Goal: Task Accomplishment & Management: Manage account settings

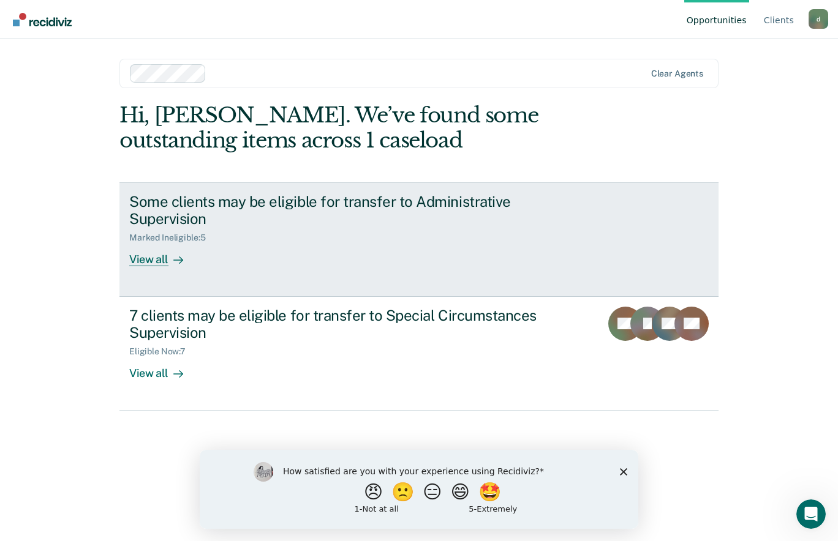
click at [173, 246] on div "View all" at bounding box center [163, 255] width 69 height 24
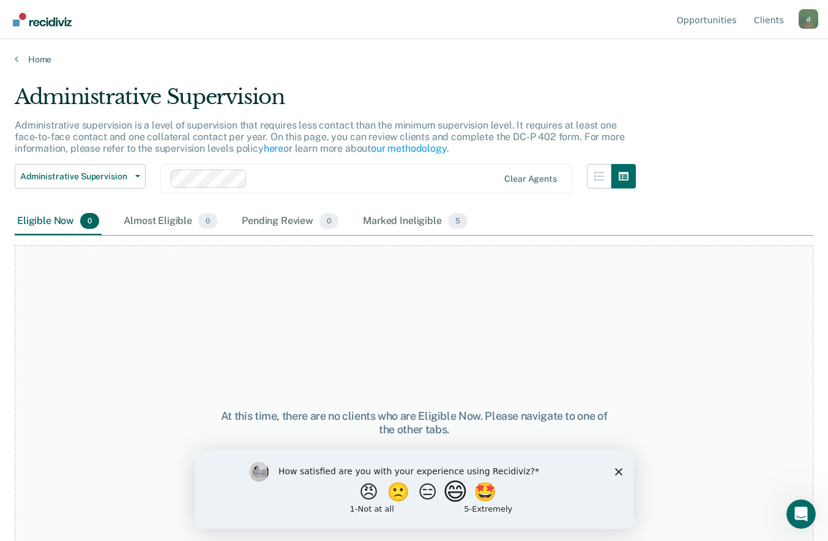
click at [464, 490] on button "😄" at bounding box center [456, 491] width 29 height 24
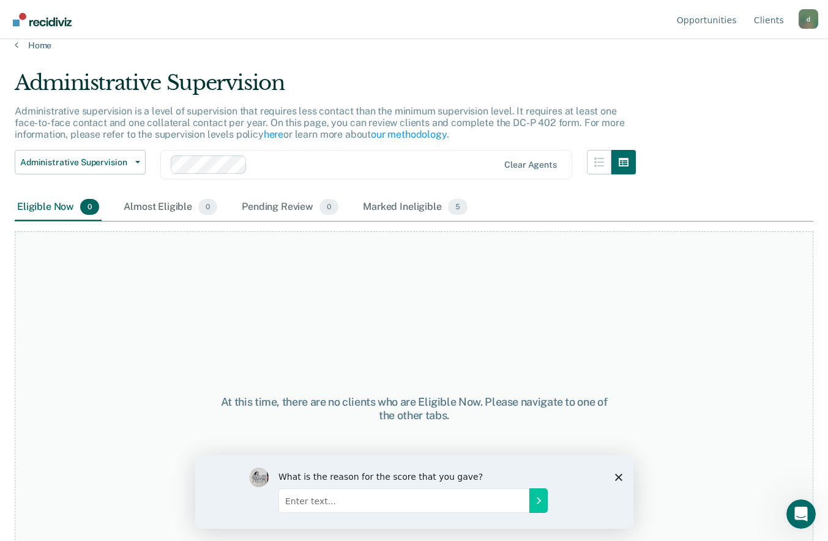
scroll to position [59, 0]
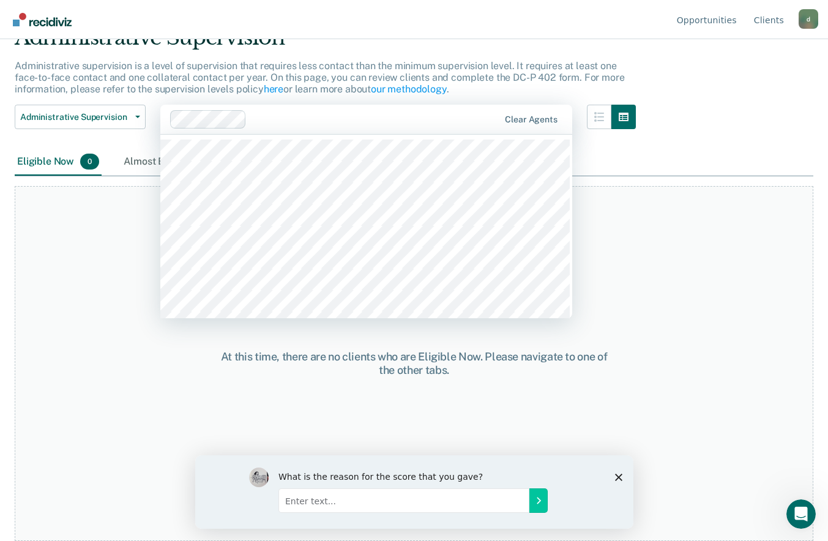
click at [468, 348] on div "At this time, there are no clients who are Eligible Now. Please navigate to one…" at bounding box center [414, 363] width 799 height 355
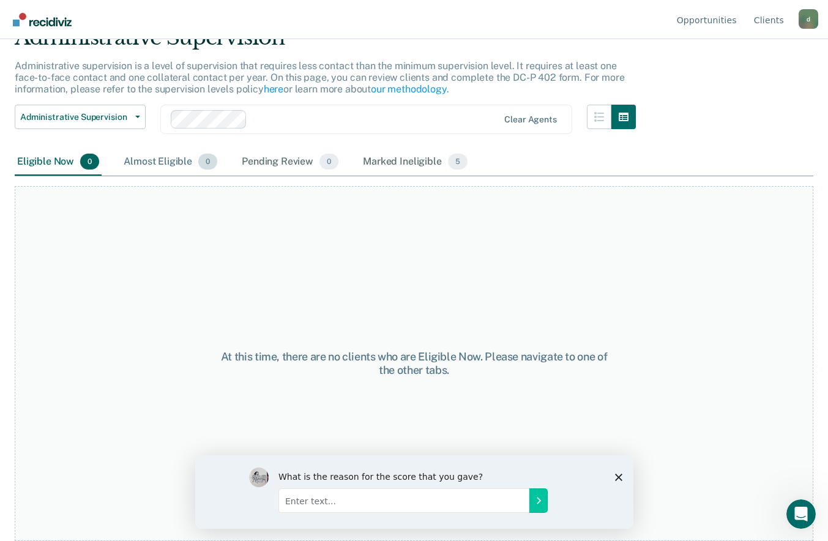
click at [183, 153] on div "Almost Eligible 0" at bounding box center [170, 162] width 99 height 27
click at [304, 161] on div "Pending Review 0" at bounding box center [290, 162] width 102 height 27
click at [296, 161] on div "Pending Review 0" at bounding box center [290, 162] width 102 height 27
click at [456, 161] on span "5" at bounding box center [458, 162] width 20 height 16
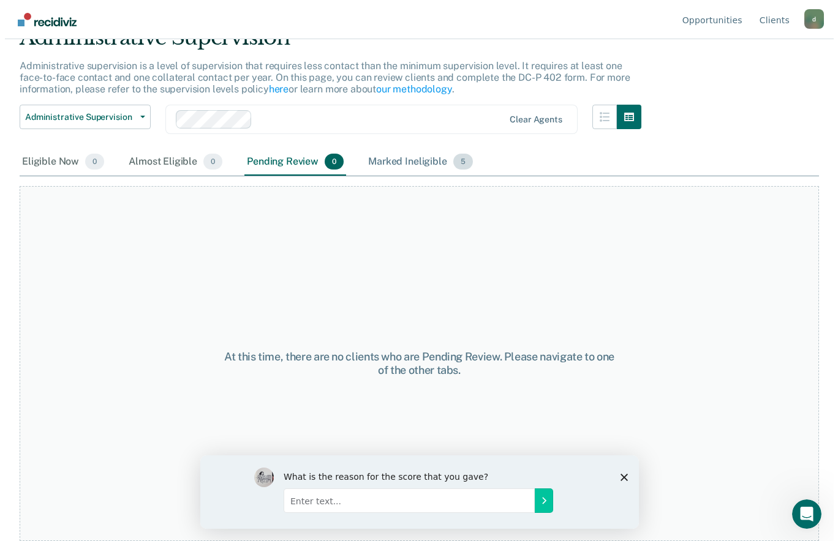
scroll to position [0, 0]
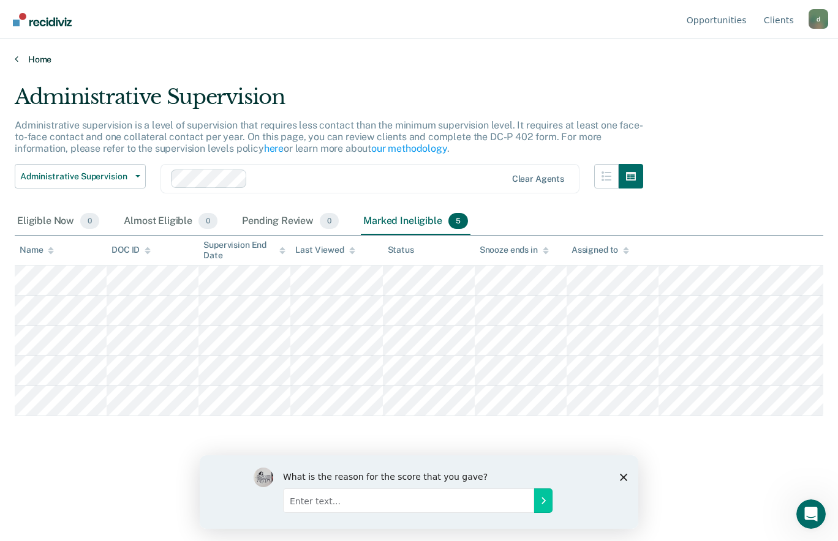
click at [34, 61] on link "Home" at bounding box center [419, 59] width 808 height 11
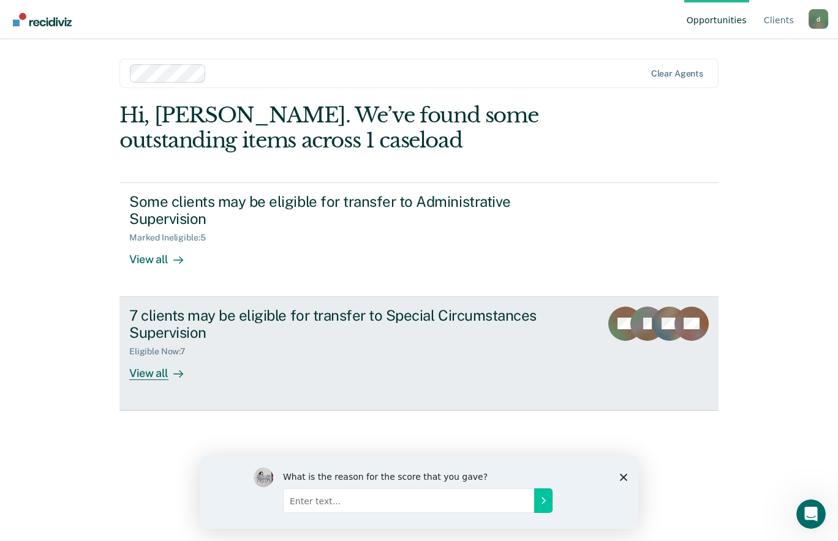
click at [173, 372] on icon at bounding box center [178, 374] width 10 height 10
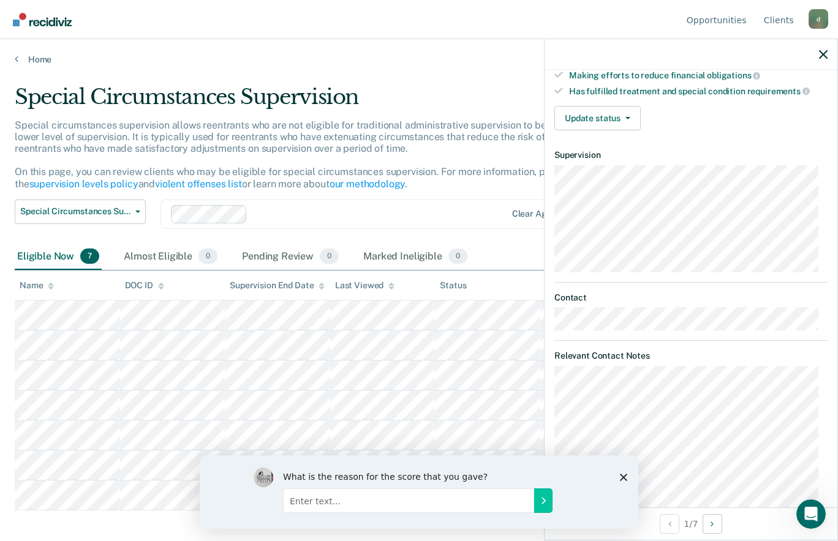
scroll to position [225, 0]
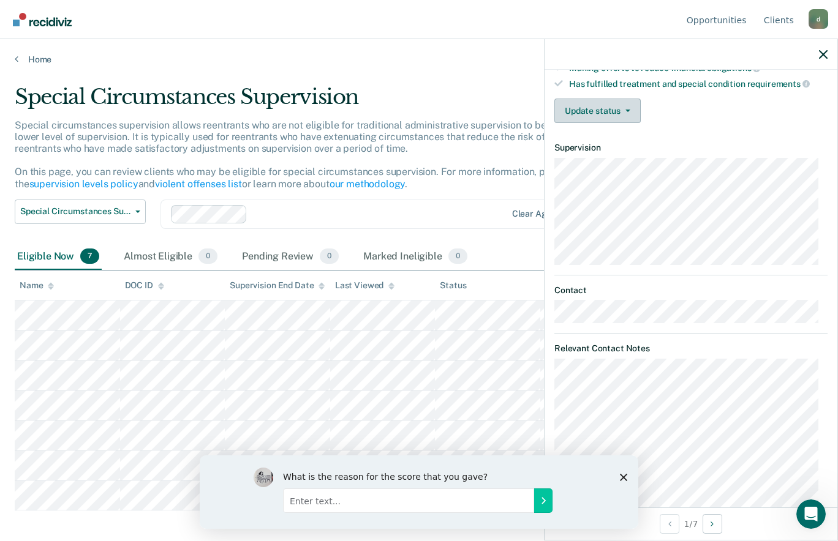
click at [626, 110] on icon "button" at bounding box center [627, 111] width 5 height 2
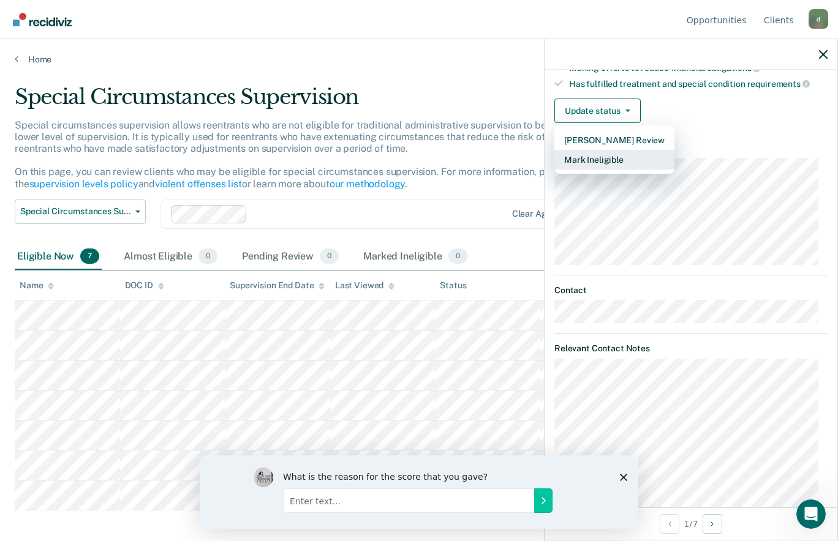
click at [652, 162] on button "Mark Ineligible" at bounding box center [614, 160] width 120 height 20
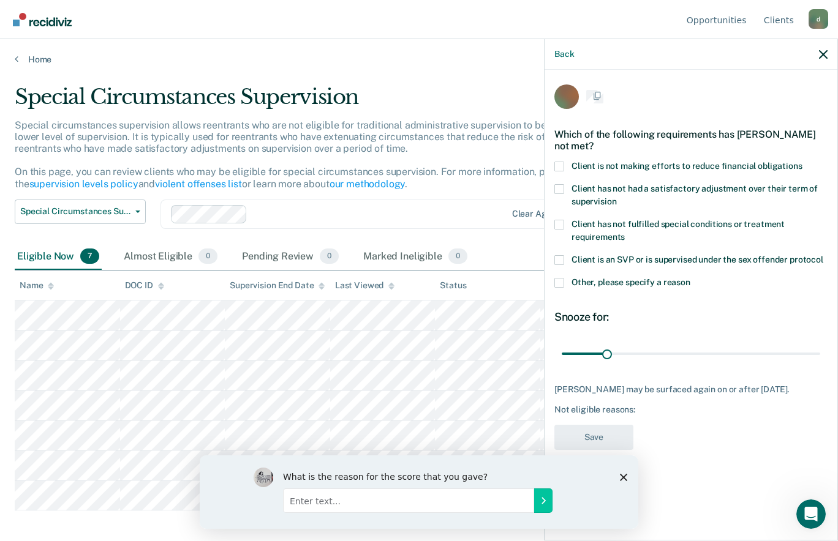
scroll to position [0, 0]
click at [623, 476] on polygon "Close survey" at bounding box center [623, 476] width 7 height 7
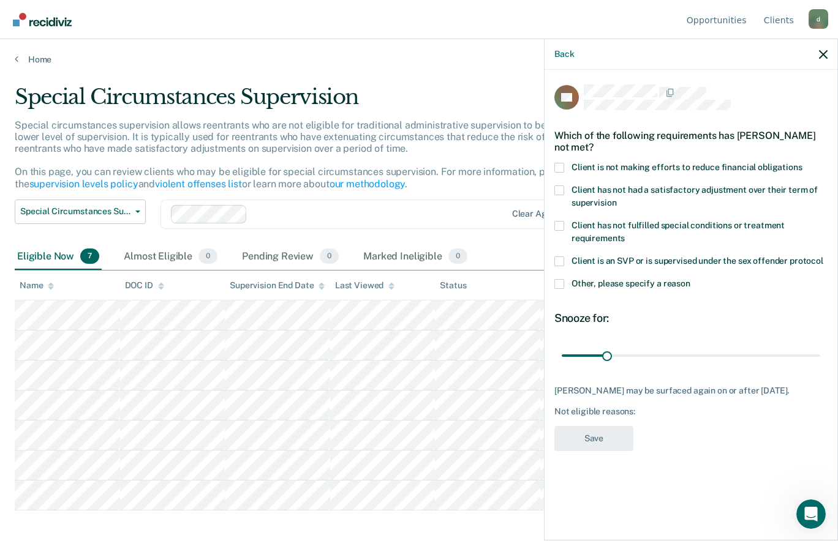
click at [565, 169] on label "Client is not making efforts to reduce financial obligations" at bounding box center [690, 169] width 273 height 13
click at [802, 163] on input "Client is not making efforts to reduce financial obligations" at bounding box center [802, 163] width 0 height 0
click at [598, 436] on button "Save" at bounding box center [593, 438] width 79 height 25
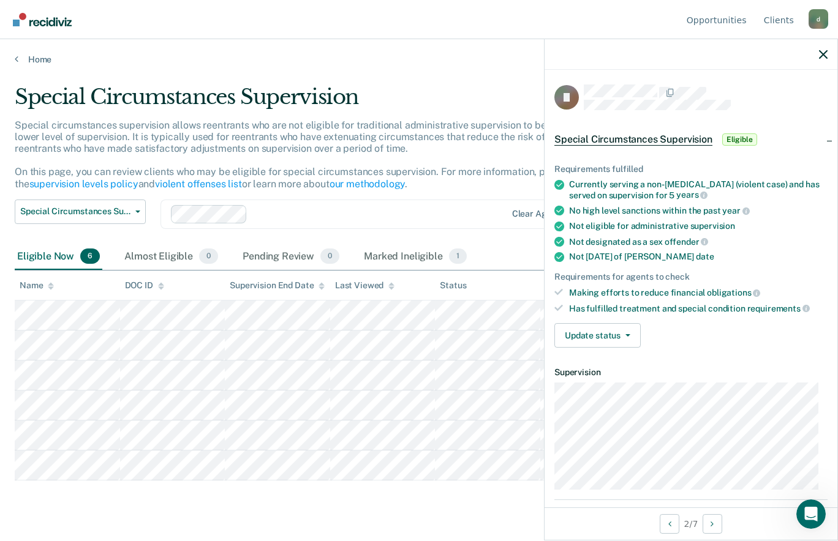
click at [628, 334] on icon "button" at bounding box center [627, 335] width 5 height 2
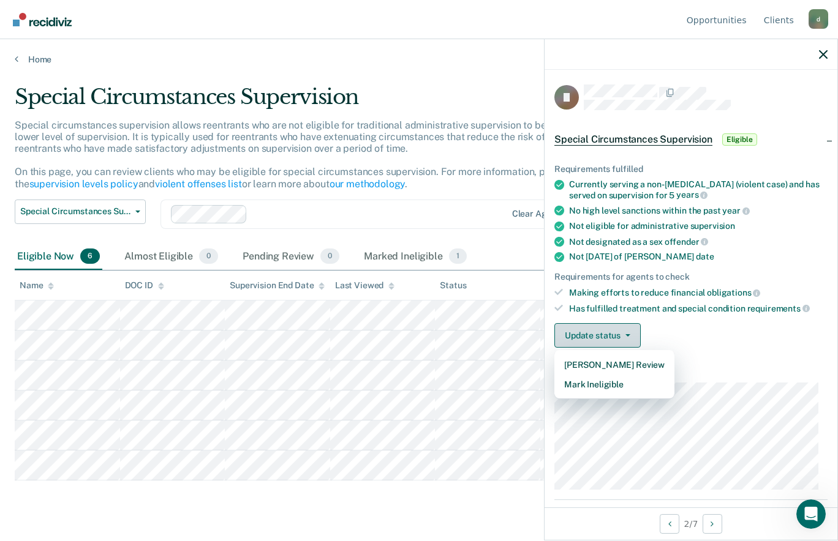
click at [618, 392] on button "Mark Ineligible" at bounding box center [614, 385] width 120 height 20
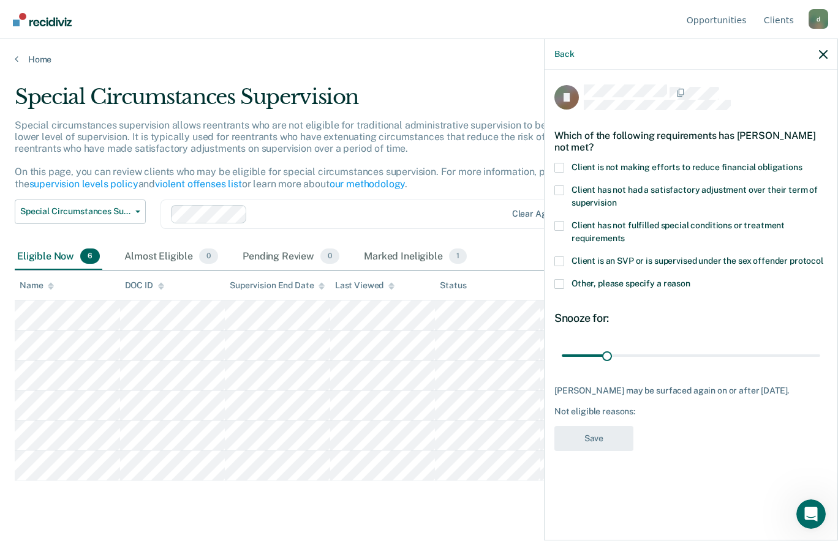
click at [595, 170] on span "Client is not making efforts to reduce financial obligations" at bounding box center [686, 167] width 231 height 10
click at [802, 163] on input "Client is not making efforts to reduce financial obligations" at bounding box center [802, 163] width 0 height 0
click at [596, 451] on button "Save" at bounding box center [593, 438] width 79 height 25
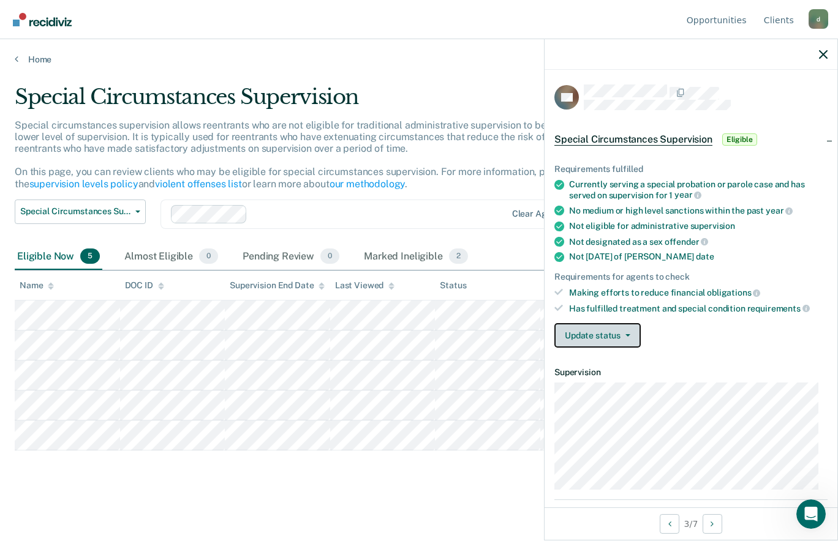
click at [625, 334] on icon "button" at bounding box center [627, 335] width 5 height 2
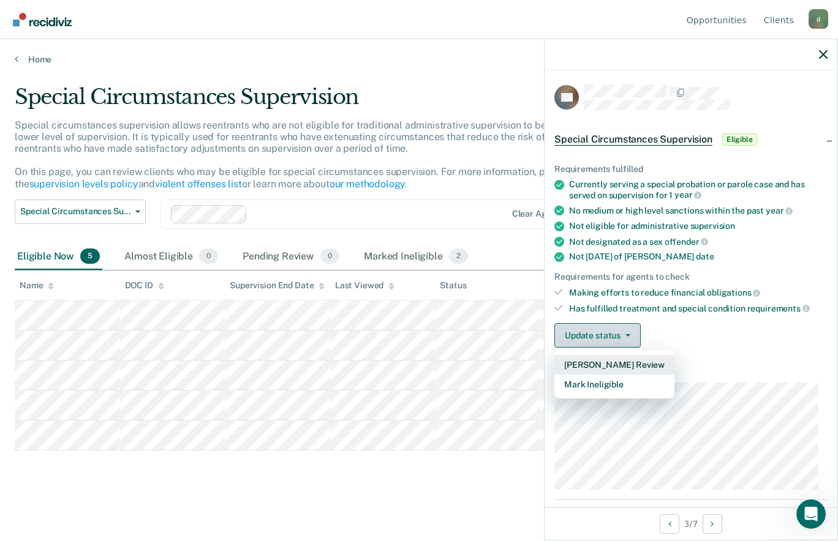
click at [648, 365] on button "[PERSON_NAME] Review" at bounding box center [614, 365] width 120 height 20
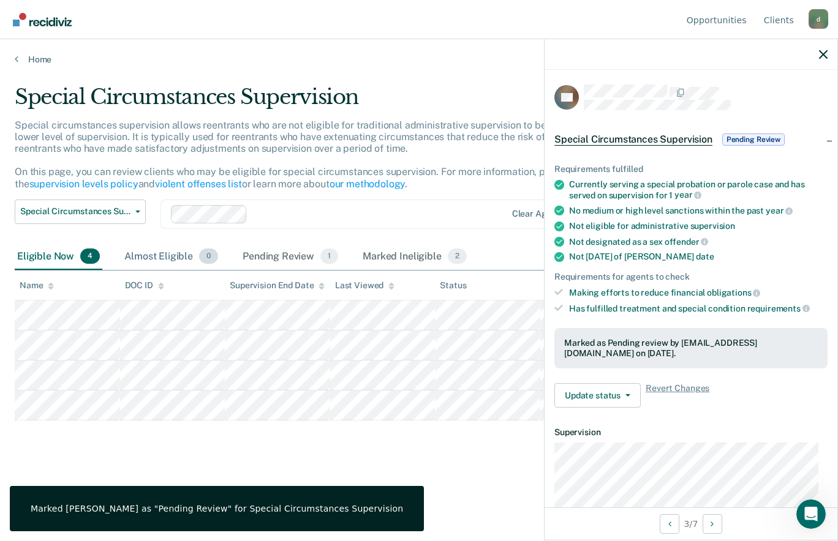
click at [206, 256] on span "0" at bounding box center [208, 257] width 19 height 16
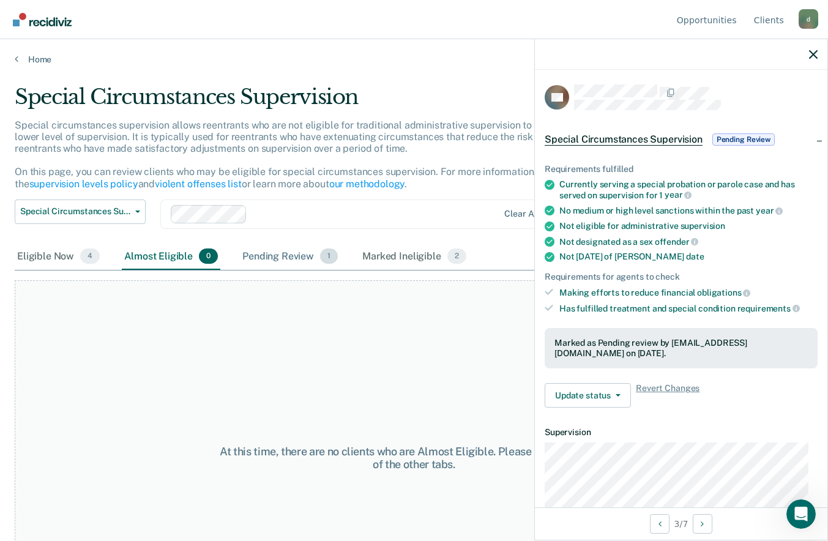
click at [320, 250] on div "Pending Review 1" at bounding box center [290, 257] width 100 height 27
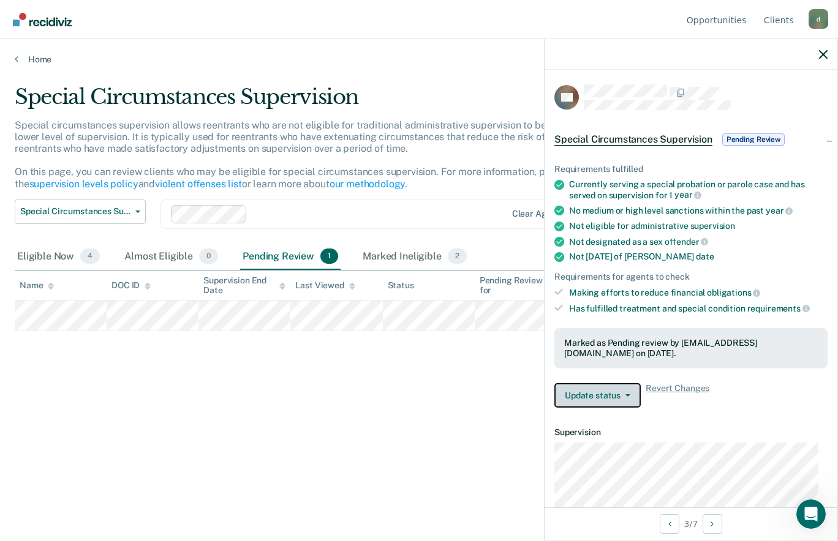
click at [607, 392] on button "Update status" at bounding box center [597, 395] width 86 height 24
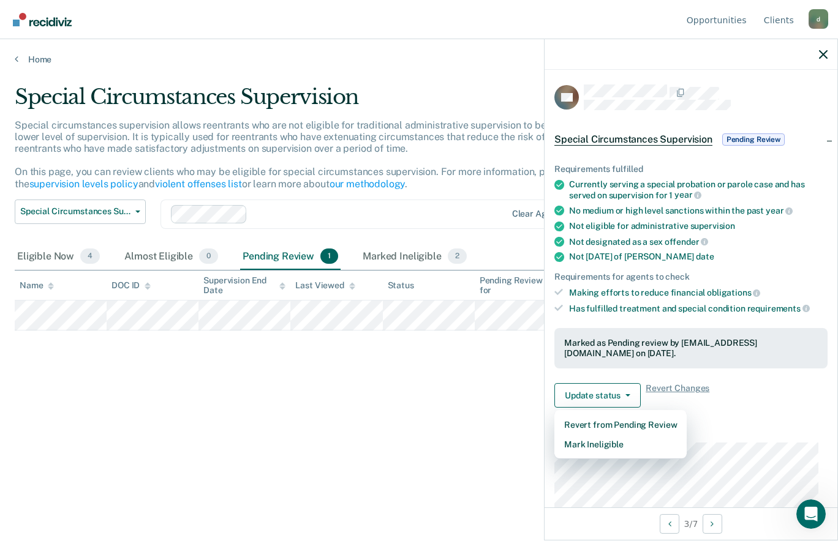
click at [438, 474] on div "Special Circumstances Supervision Special circumstances supervision allows reen…" at bounding box center [419, 286] width 808 height 404
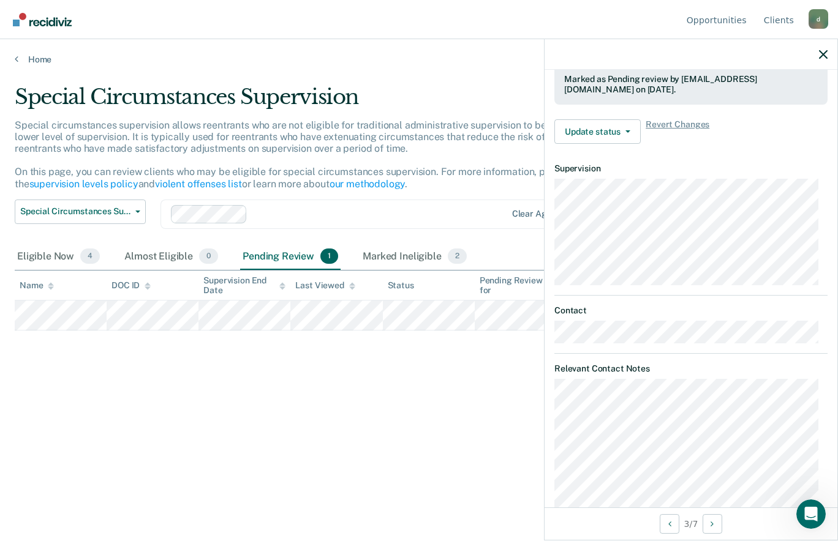
scroll to position [353, 0]
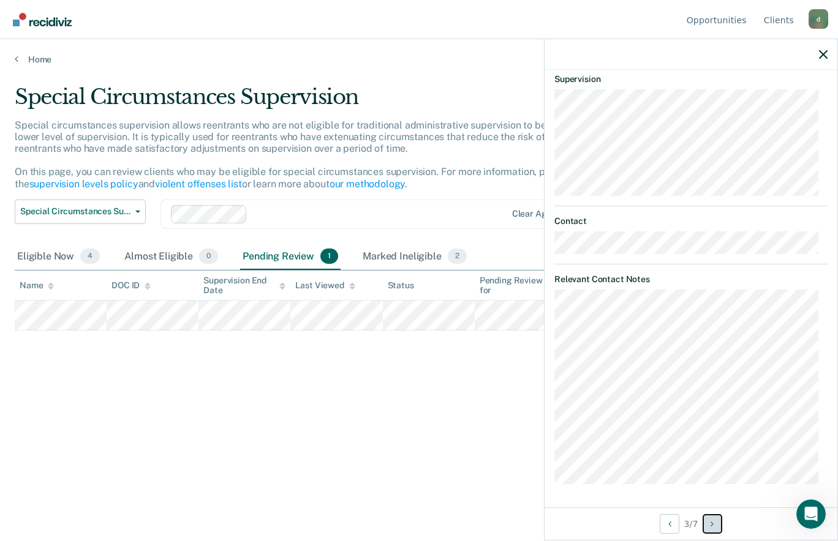
click at [713, 524] on icon "Next Opportunity" at bounding box center [711, 524] width 3 height 9
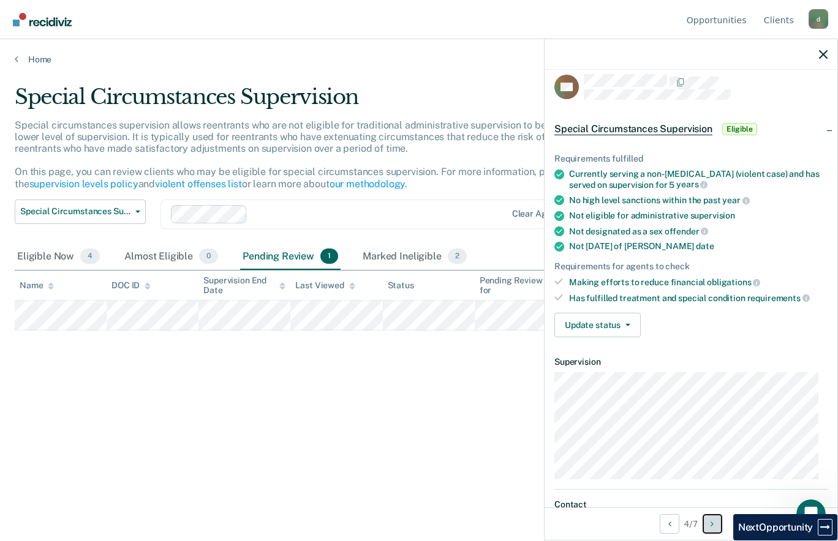
scroll to position [10, 0]
click at [623, 325] on span "button" at bounding box center [625, 326] width 10 height 2
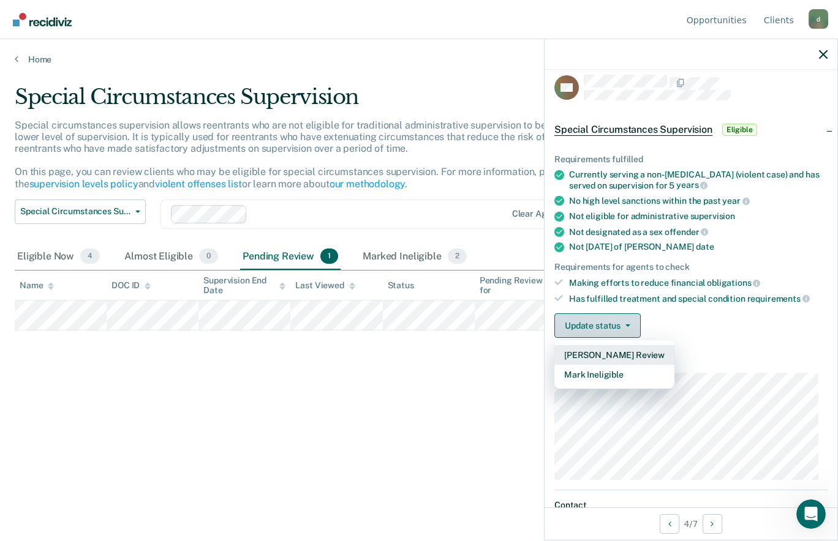
click at [634, 353] on button "[PERSON_NAME] Review" at bounding box center [614, 355] width 120 height 20
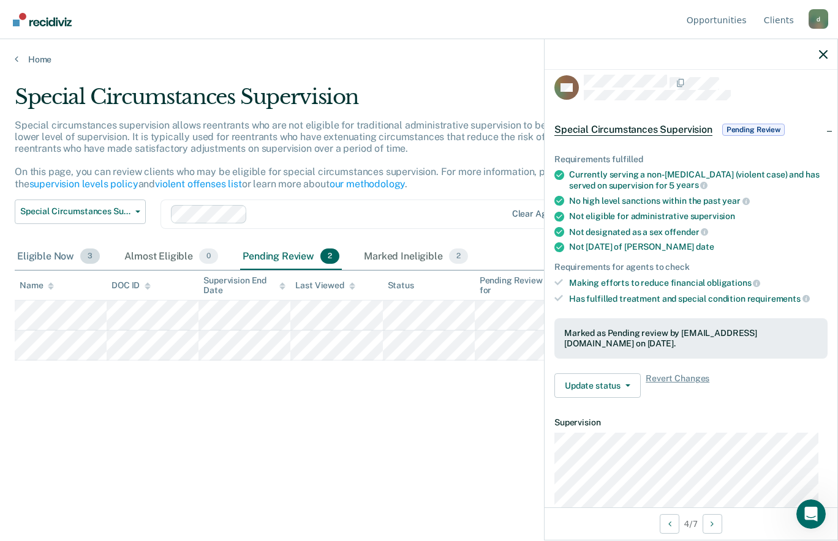
click at [88, 255] on span "3" at bounding box center [90, 257] width 20 height 16
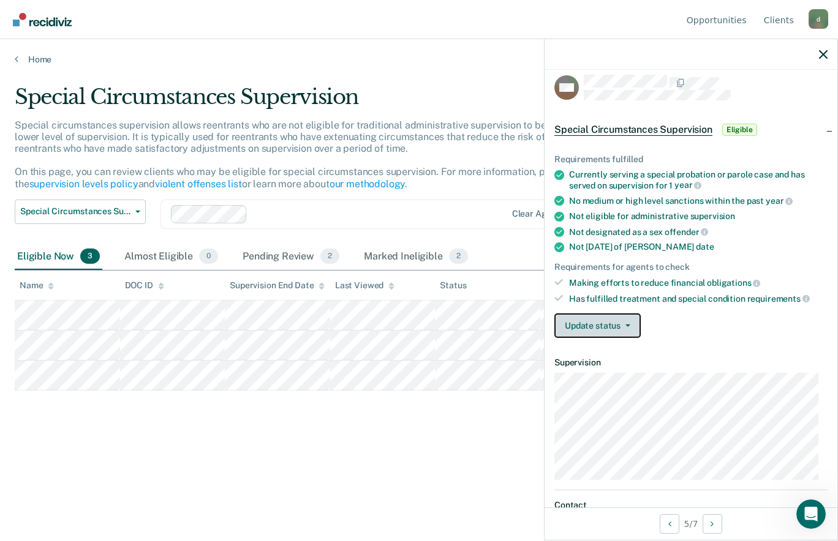
click at [621, 326] on span "button" at bounding box center [625, 326] width 10 height 2
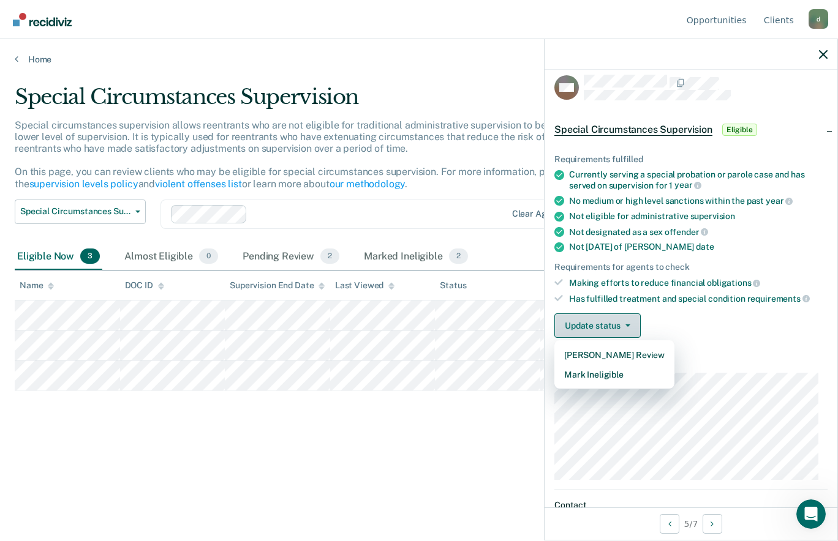
click at [610, 374] on button "Mark Ineligible" at bounding box center [614, 375] width 120 height 20
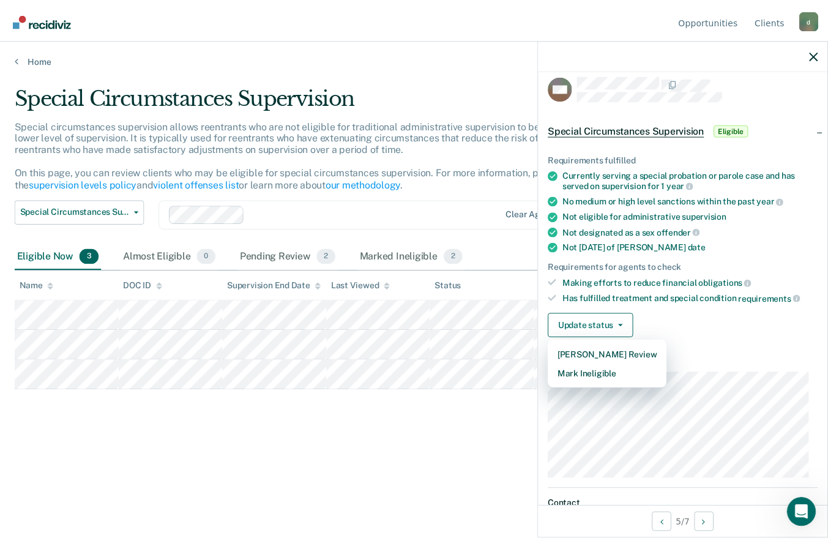
scroll to position [0, 0]
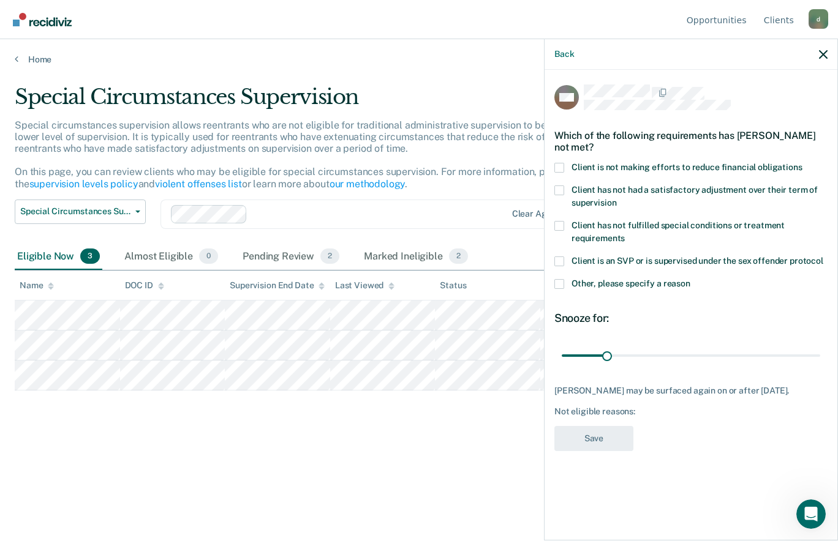
click at [634, 168] on span "Client is not making efforts to reduce financial obligations" at bounding box center [686, 167] width 231 height 10
click at [802, 163] on input "Client is not making efforts to reduce financial obligations" at bounding box center [802, 163] width 0 height 0
click at [598, 444] on button "Save" at bounding box center [593, 438] width 79 height 25
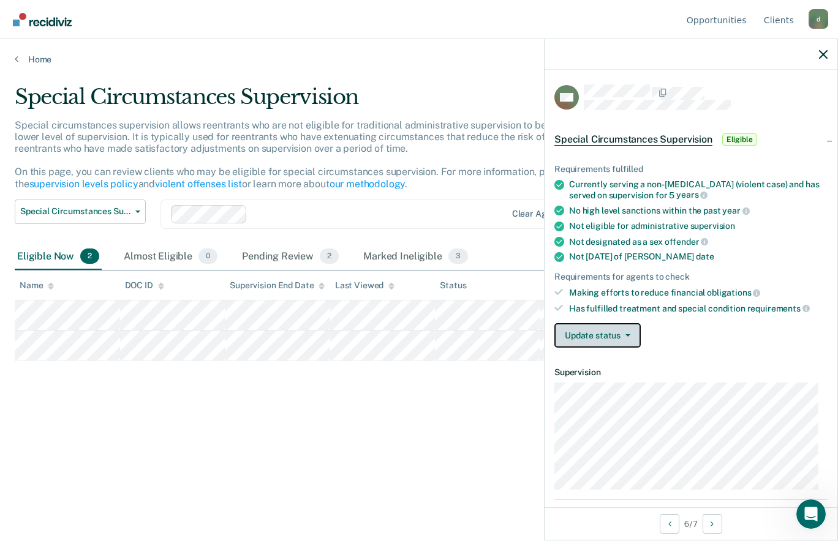
click at [624, 337] on button "Update status" at bounding box center [597, 335] width 86 height 24
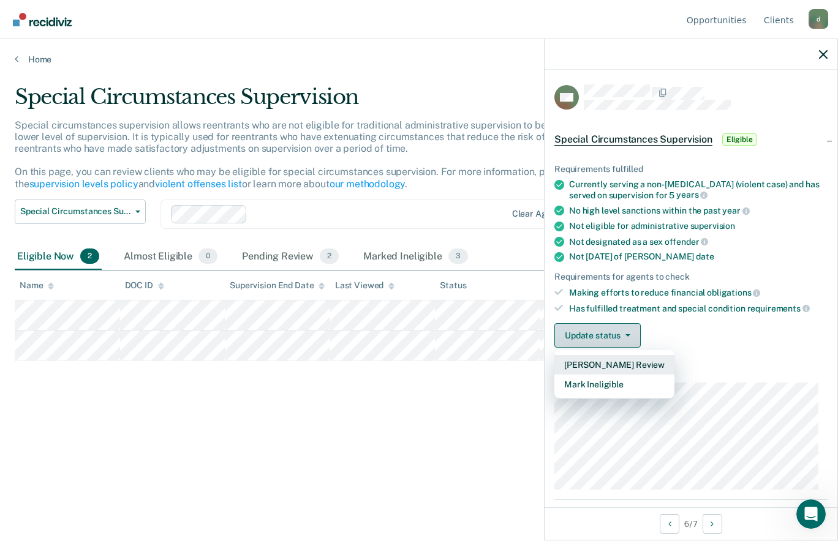
click at [620, 388] on button "Mark Ineligible" at bounding box center [614, 385] width 120 height 20
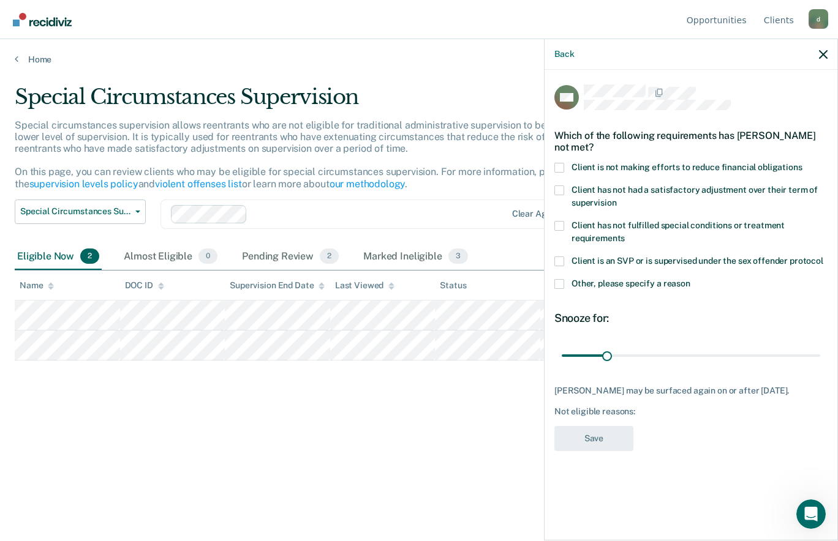
click at [574, 165] on span "Client is not making efforts to reduce financial obligations" at bounding box center [686, 167] width 231 height 10
click at [802, 163] on input "Client is not making efforts to reduce financial obligations" at bounding box center [802, 163] width 0 height 0
click at [608, 438] on button "Save" at bounding box center [593, 438] width 79 height 25
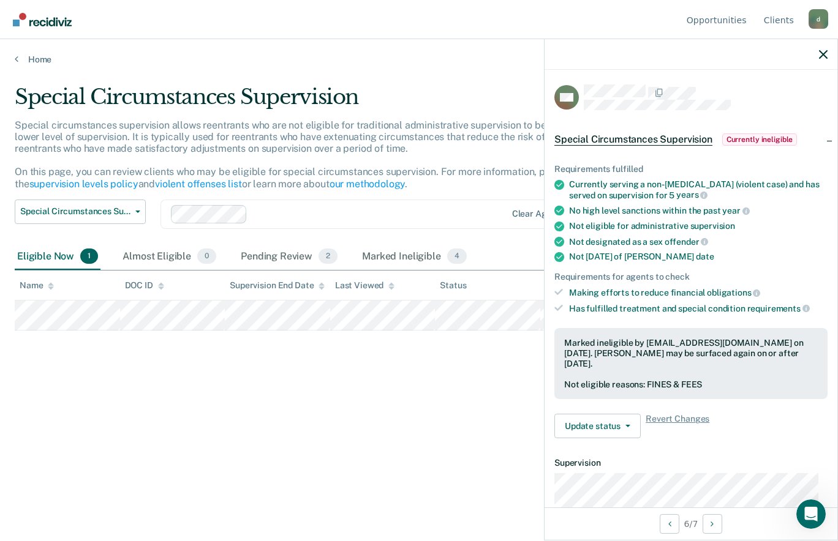
click at [618, 422] on button "Update status" at bounding box center [597, 426] width 86 height 24
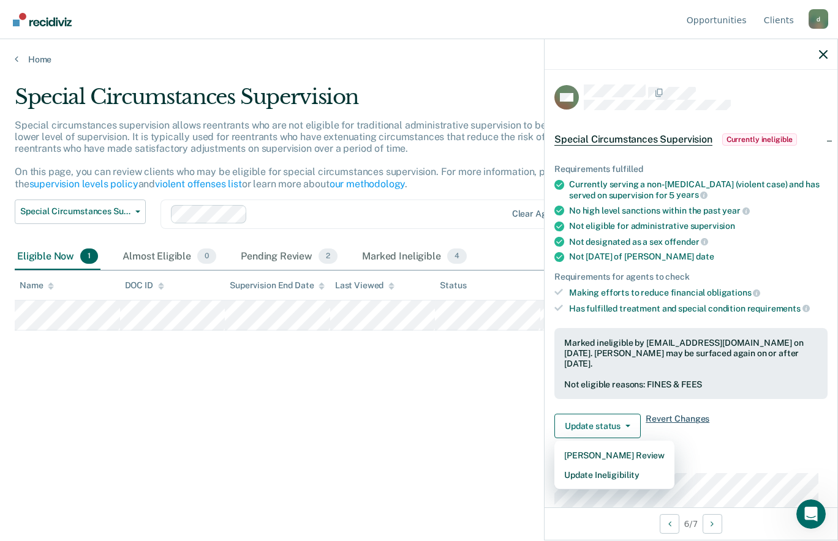
click at [701, 418] on span "Revert Changes" at bounding box center [677, 426] width 64 height 24
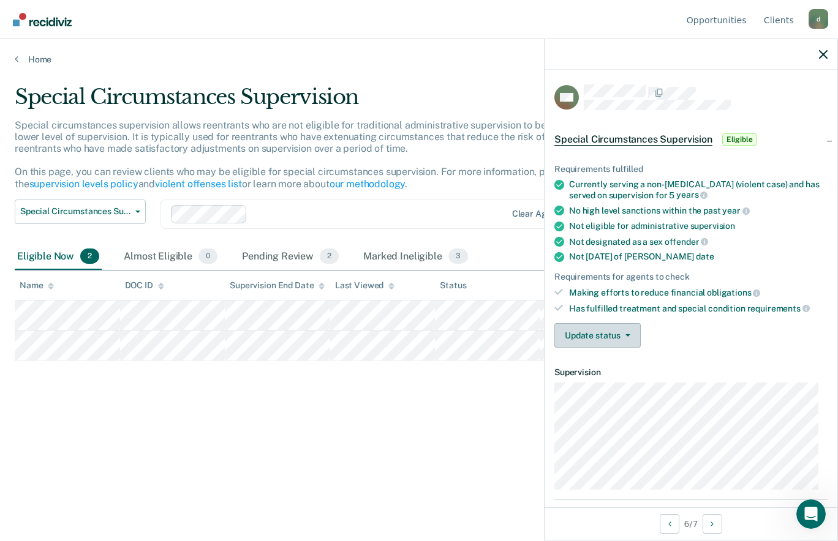
click at [625, 334] on icon "button" at bounding box center [627, 335] width 5 height 2
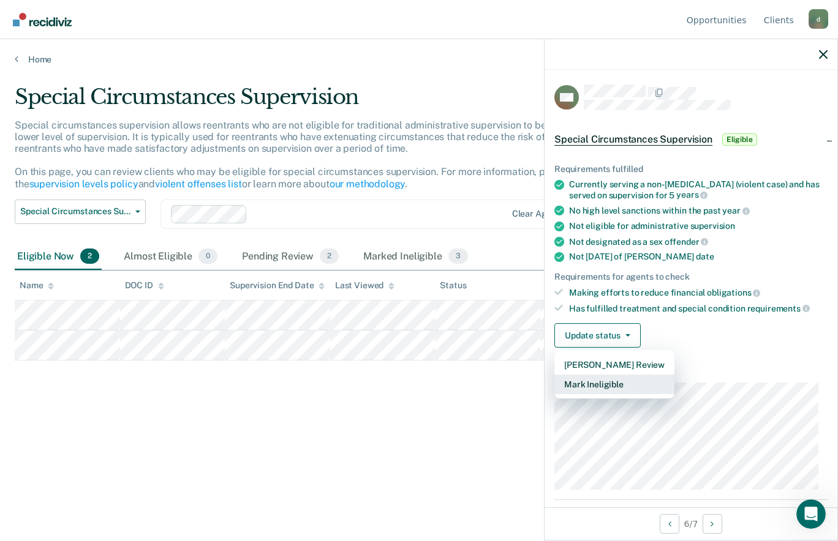
click at [625, 389] on button "Mark Ineligible" at bounding box center [614, 385] width 120 height 20
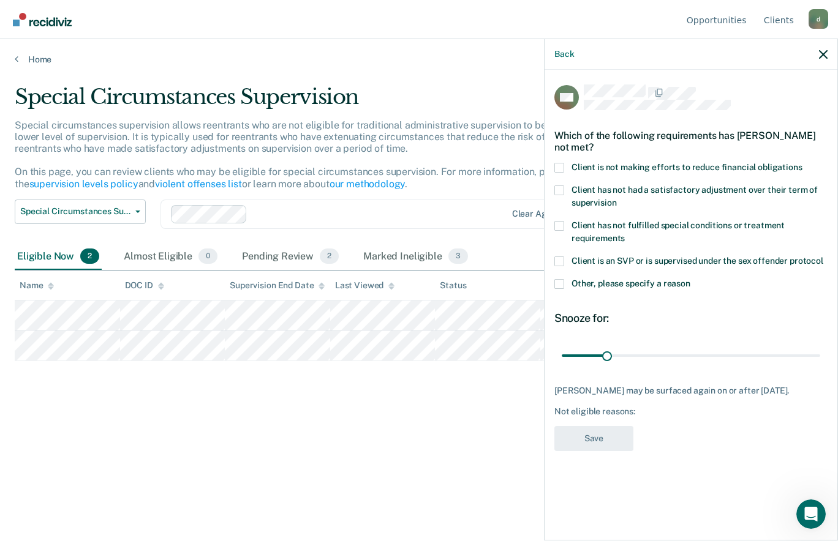
click at [822, 55] on icon "button" at bounding box center [823, 54] width 9 height 9
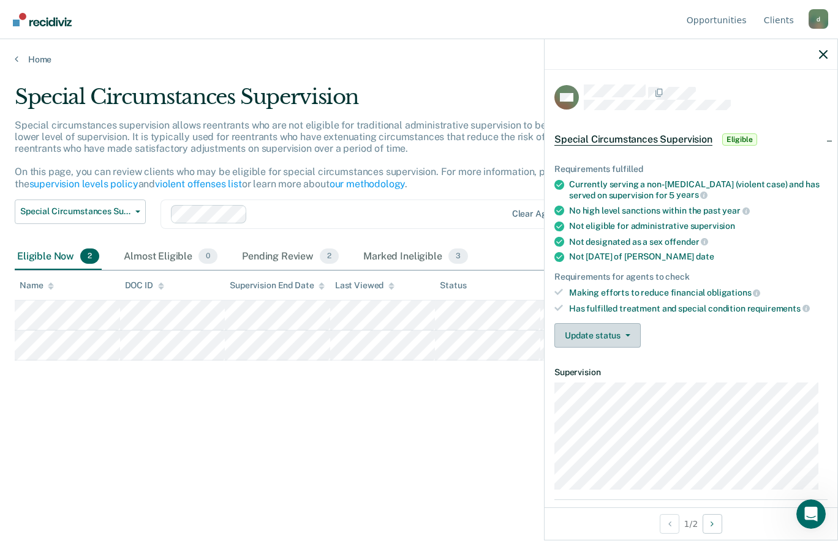
click at [617, 343] on button "Update status" at bounding box center [597, 335] width 86 height 24
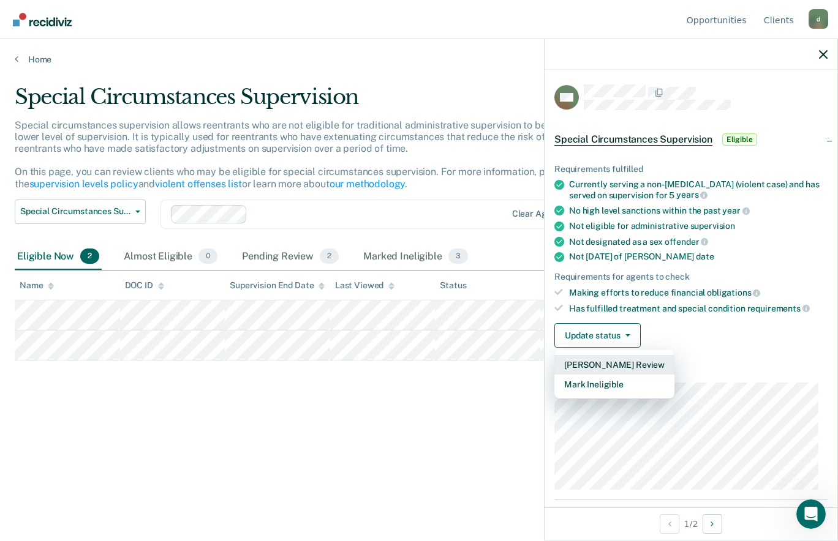
click at [628, 366] on button "[PERSON_NAME] Review" at bounding box center [614, 365] width 120 height 20
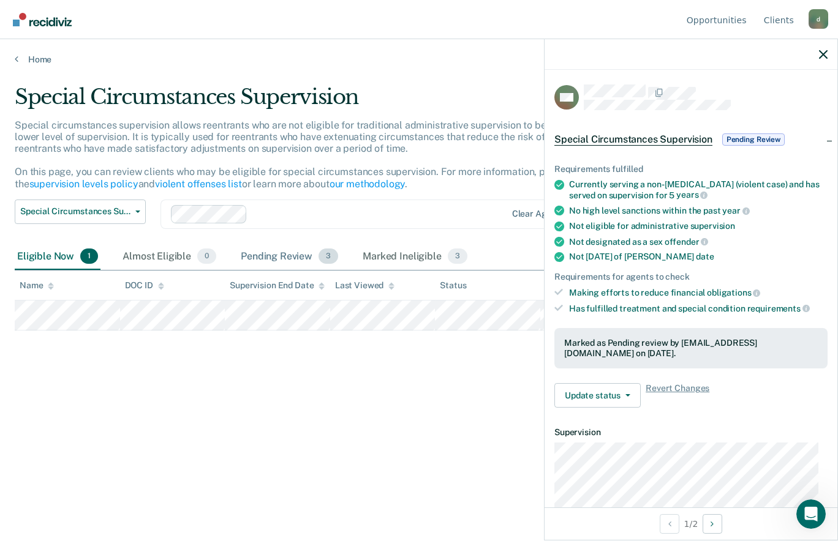
click at [327, 256] on span "3" at bounding box center [328, 257] width 20 height 16
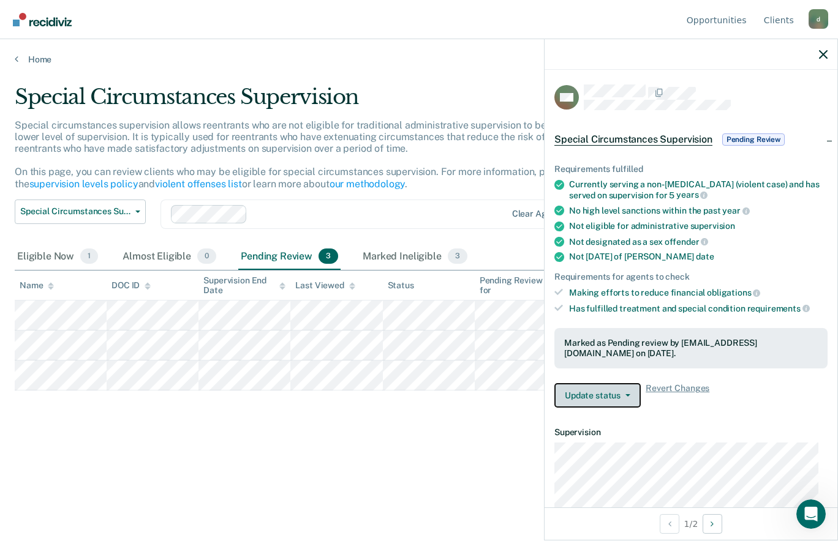
click at [625, 394] on icon "button" at bounding box center [627, 395] width 5 height 2
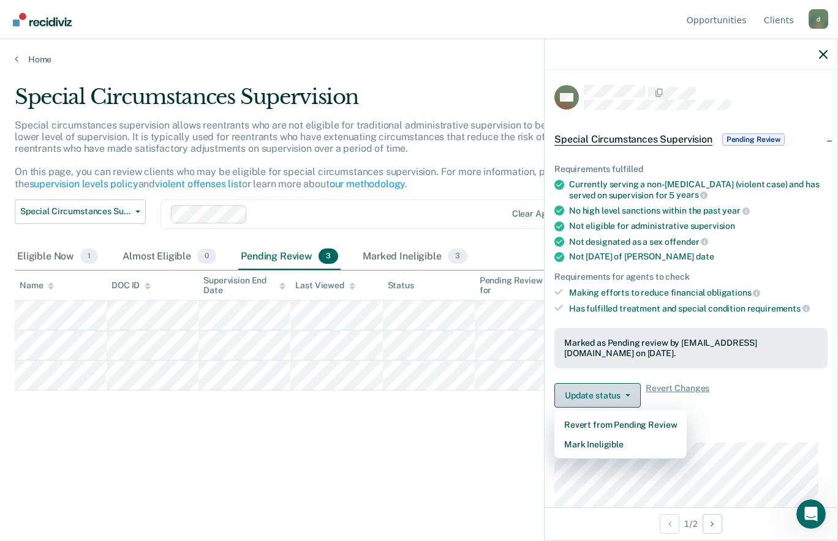
click at [607, 444] on button "Mark Ineligible" at bounding box center [620, 445] width 132 height 20
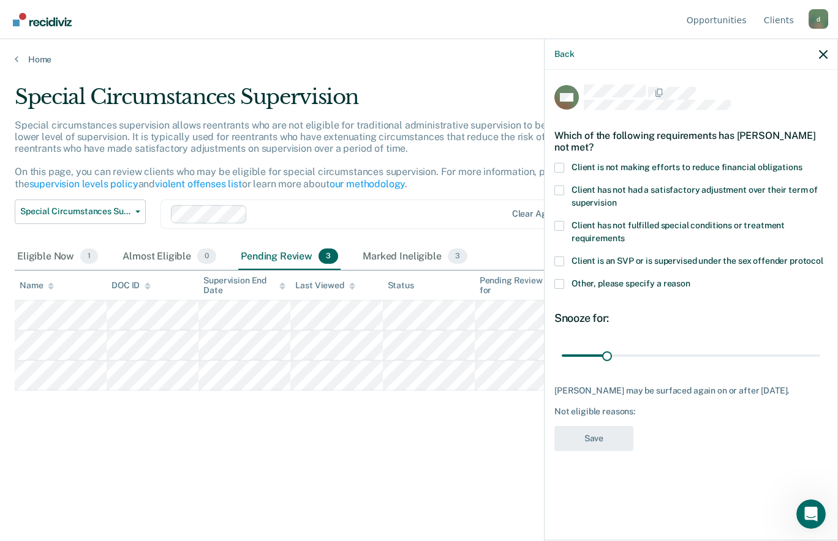
click at [574, 165] on span "Client is not making efforts to reduce financial obligations" at bounding box center [686, 167] width 231 height 10
click at [802, 163] on input "Client is not making efforts to reduce financial obligations" at bounding box center [802, 163] width 0 height 0
click at [598, 438] on button "Save" at bounding box center [593, 438] width 79 height 25
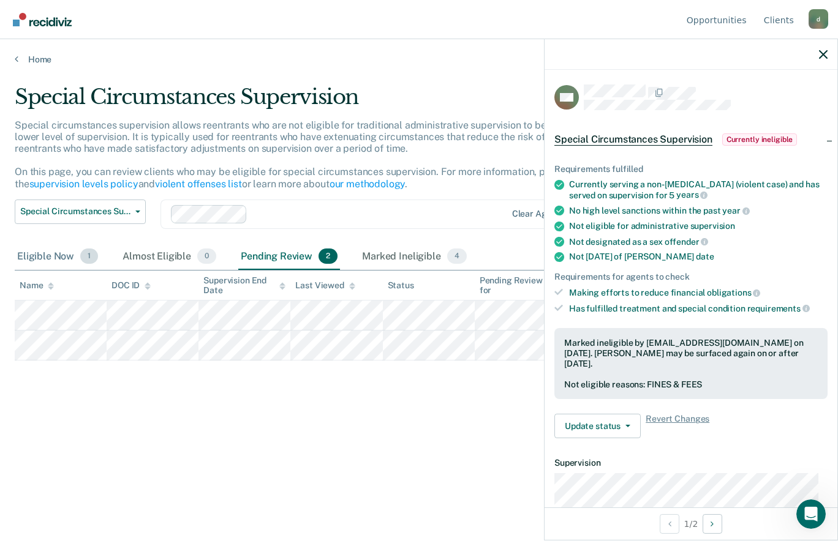
click at [88, 254] on span "1" at bounding box center [89, 257] width 18 height 16
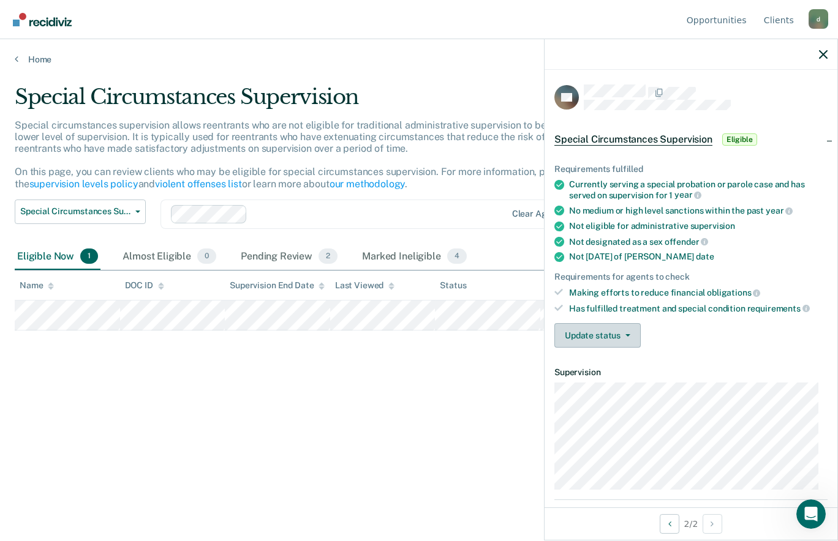
click at [625, 334] on icon "button" at bounding box center [627, 335] width 5 height 2
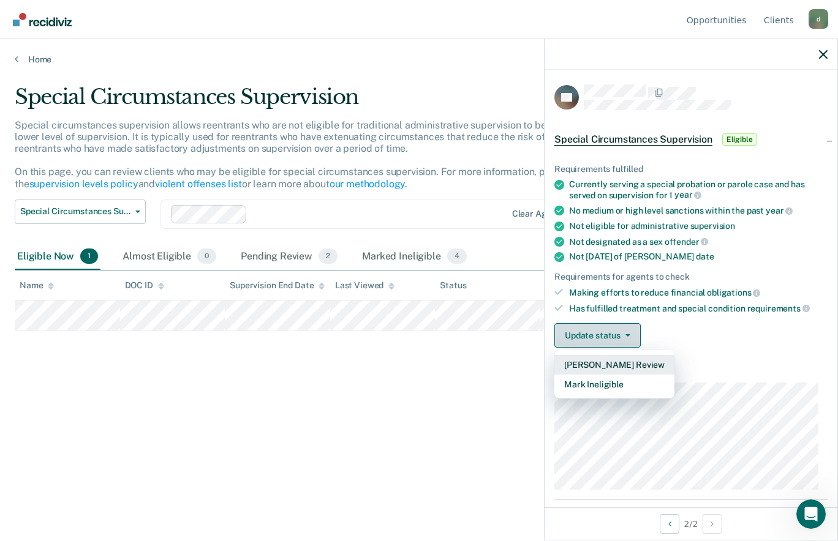
click at [612, 359] on button "[PERSON_NAME] Review" at bounding box center [614, 365] width 120 height 20
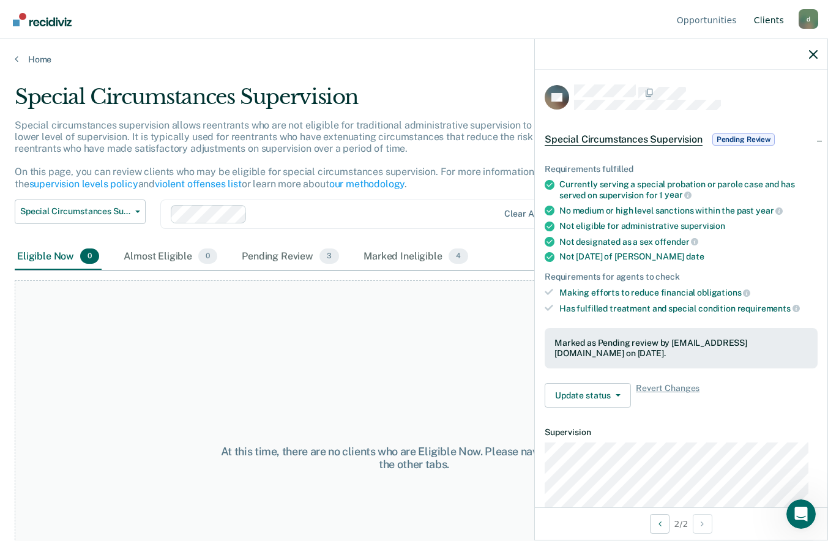
click at [771, 23] on link "Client s" at bounding box center [769, 19] width 35 height 39
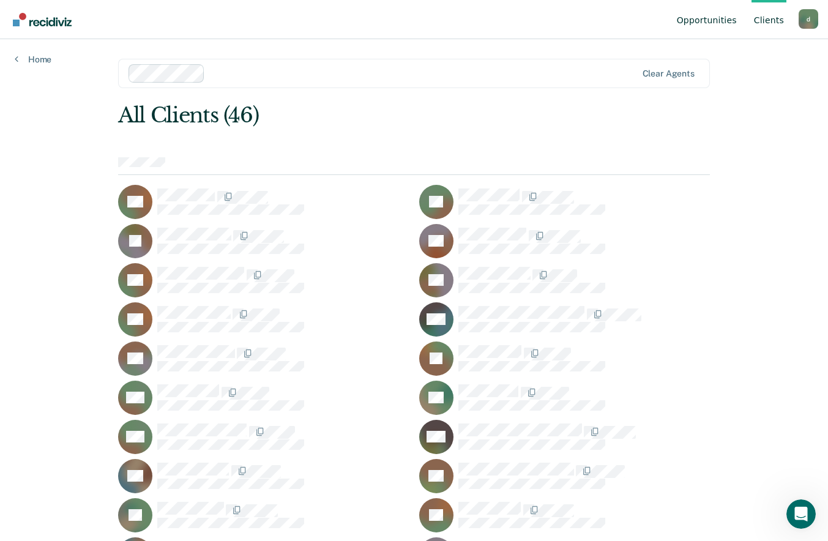
click at [722, 13] on link "Opportunities" at bounding box center [707, 19] width 65 height 39
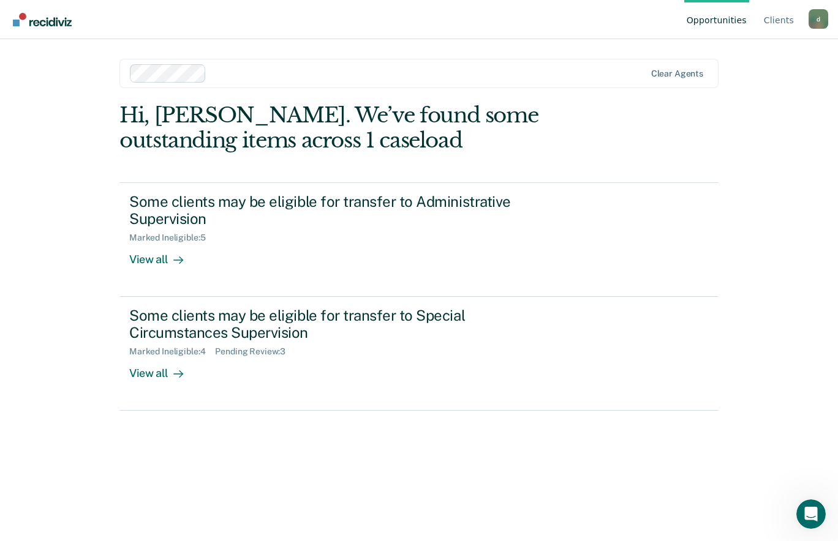
click at [160, 140] on div "Hi, [PERSON_NAME]. We’ve found some outstanding items across 1 caseload" at bounding box center [358, 128] width 479 height 50
click at [211, 73] on div at bounding box center [428, 73] width 434 height 14
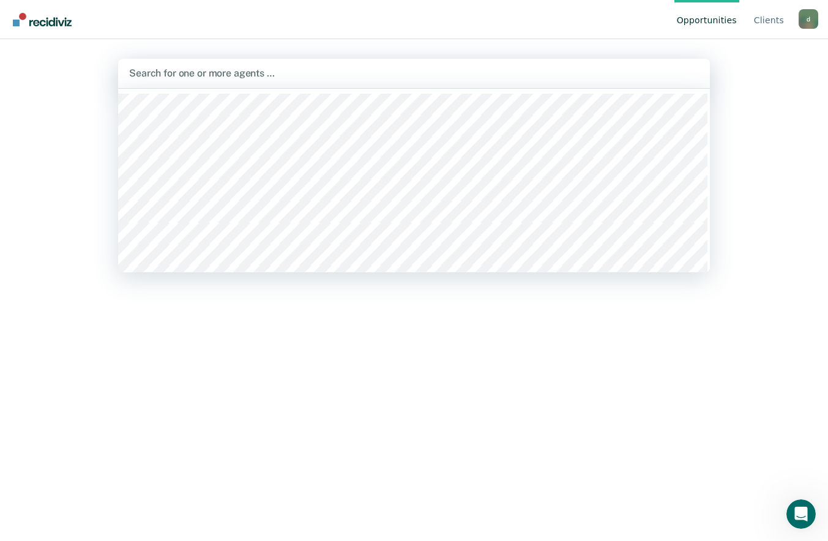
click at [575, 336] on div "Hi, [PERSON_NAME]. Search for agents above to review and refer eligible clients…" at bounding box center [414, 356] width 592 height 404
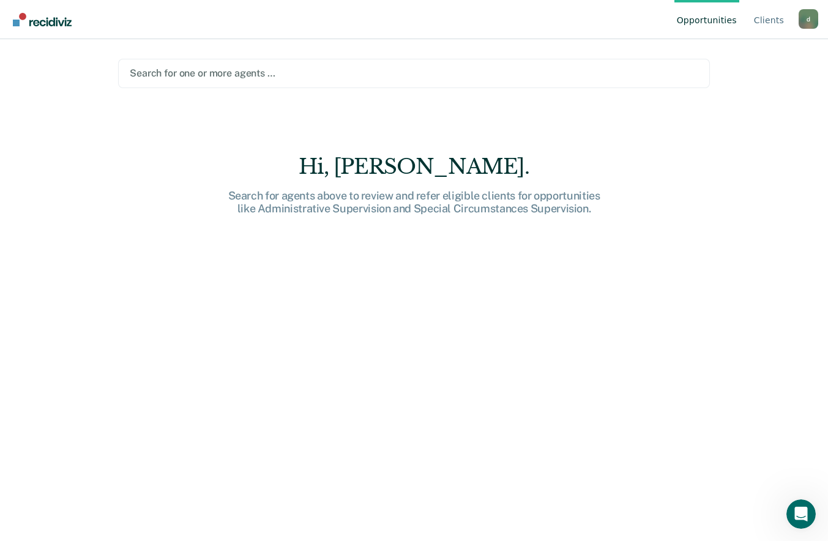
click at [579, 205] on div "Search for agents above to review and refer eligible clients for opportunities …" at bounding box center [415, 202] width 392 height 26
click at [723, 21] on link "Opportunities" at bounding box center [707, 19] width 65 height 39
click at [775, 29] on link "Client s" at bounding box center [769, 19] width 35 height 39
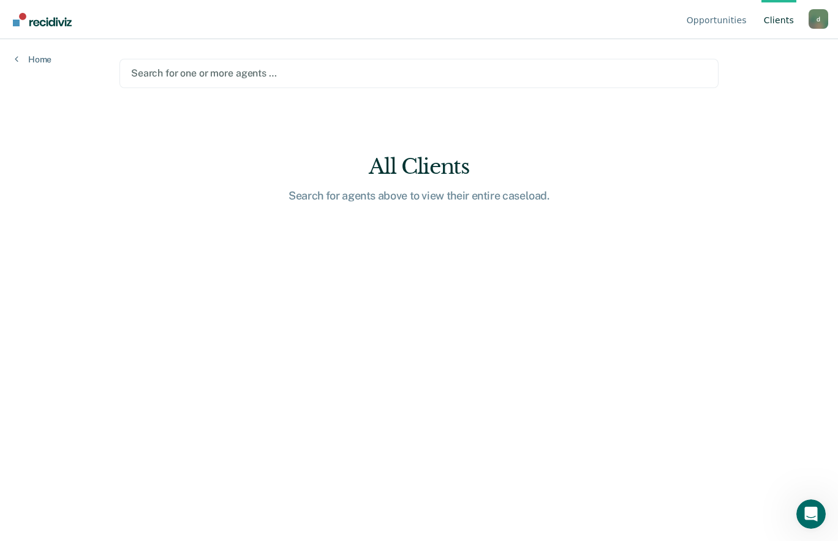
click at [486, 198] on div "Search for agents above to view their entire caseload." at bounding box center [419, 195] width 392 height 13
click at [429, 184] on div "All Clients Search for agents above to view their entire caseload." at bounding box center [419, 178] width 392 height 48
click at [774, 18] on link "Client s" at bounding box center [778, 19] width 35 height 39
click at [718, 17] on link "Opportunities" at bounding box center [716, 19] width 65 height 39
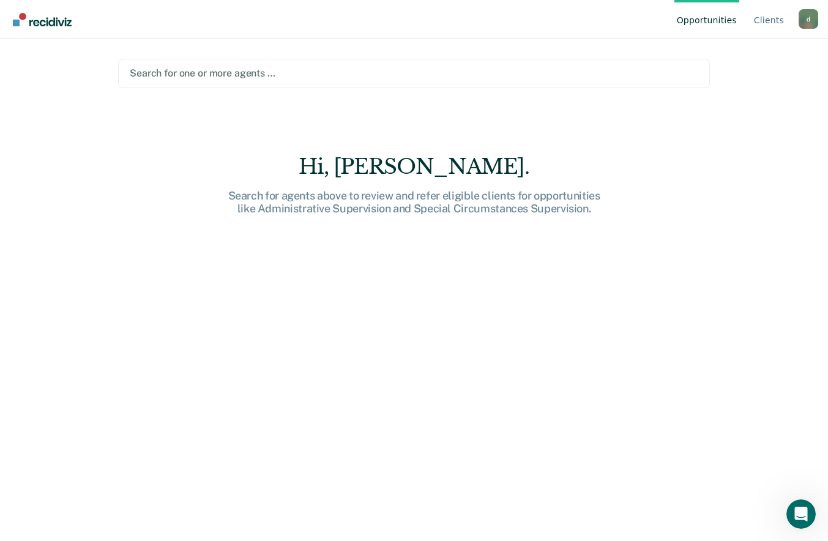
click at [807, 24] on div "d" at bounding box center [809, 19] width 20 height 20
click at [637, 161] on div "Hi, [PERSON_NAME]. Search for agents above to review and refer eligible clients…" at bounding box center [414, 356] width 592 height 404
click at [715, 24] on link "Opportunities" at bounding box center [707, 19] width 65 height 39
click at [782, 20] on link "Client s" at bounding box center [769, 19] width 35 height 39
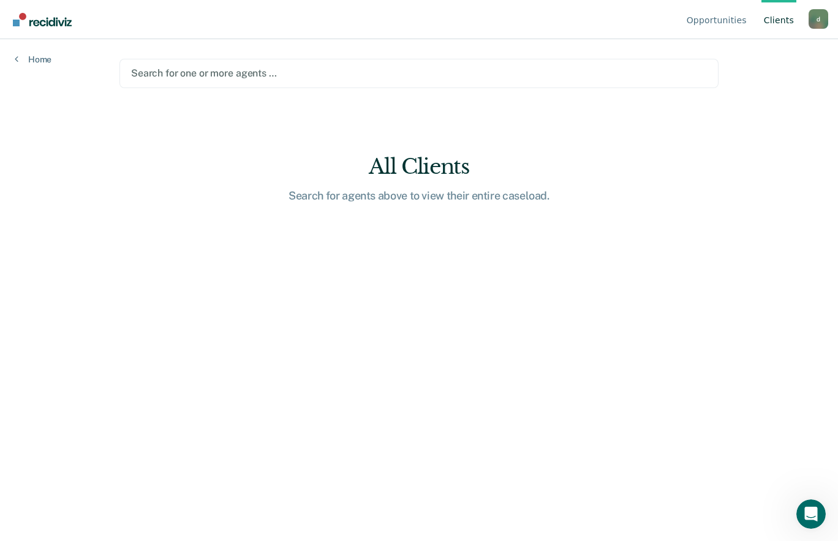
click at [437, 182] on div "All Clients Search for agents above to view their entire caseload." at bounding box center [419, 178] width 392 height 48
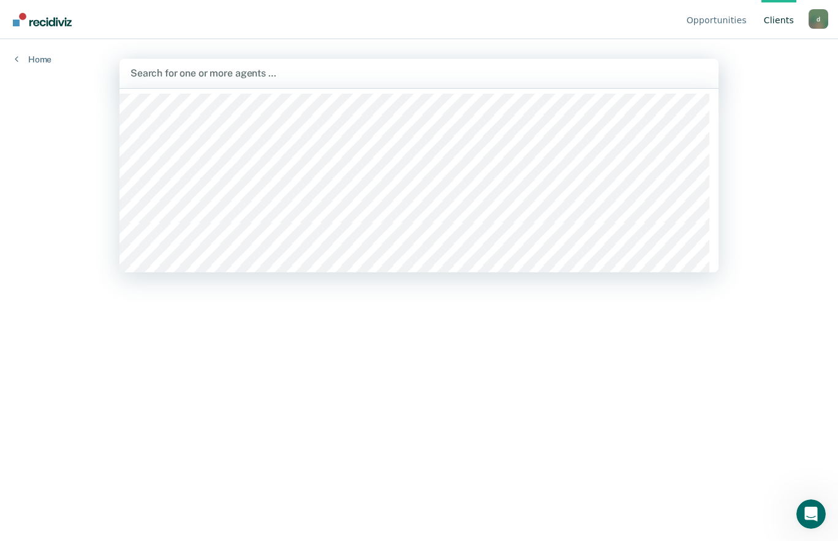
click at [47, 58] on link "Home" at bounding box center [33, 59] width 37 height 11
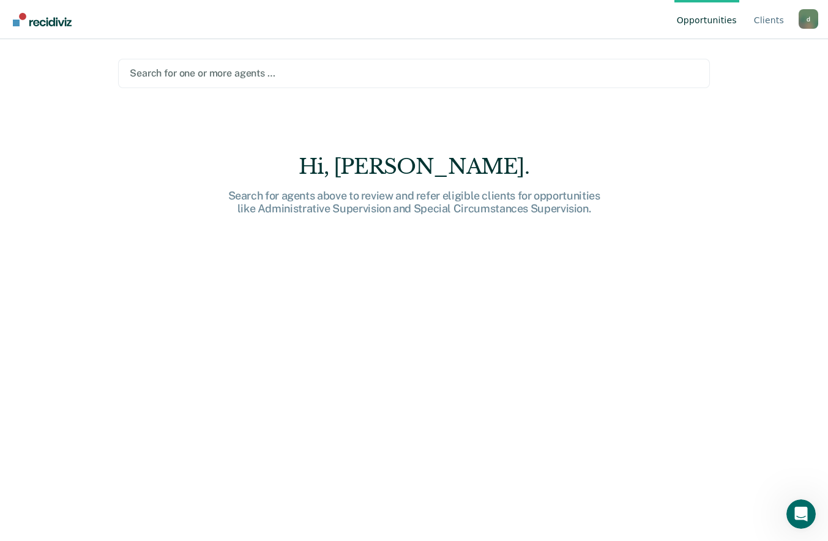
click at [416, 188] on div "Hi, [PERSON_NAME]. Search for agents above to review and refer eligible clients…" at bounding box center [415, 184] width 392 height 61
click at [701, 186] on div "Hi, [PERSON_NAME]. Search for agents above to review and refer eligible clients…" at bounding box center [414, 356] width 592 height 404
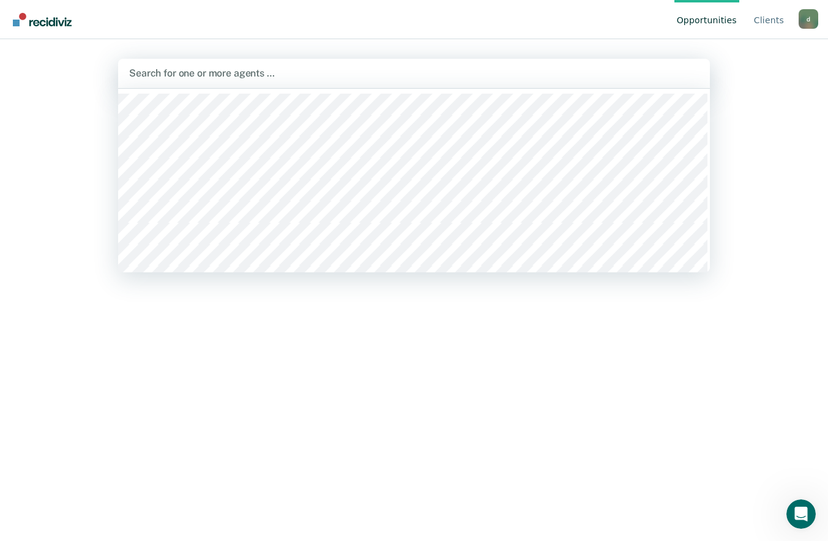
click at [765, 159] on div "Opportunities Client s [EMAIL_ADDRESS][DOMAIN_NAME] d Profile How it works Log …" at bounding box center [414, 270] width 828 height 541
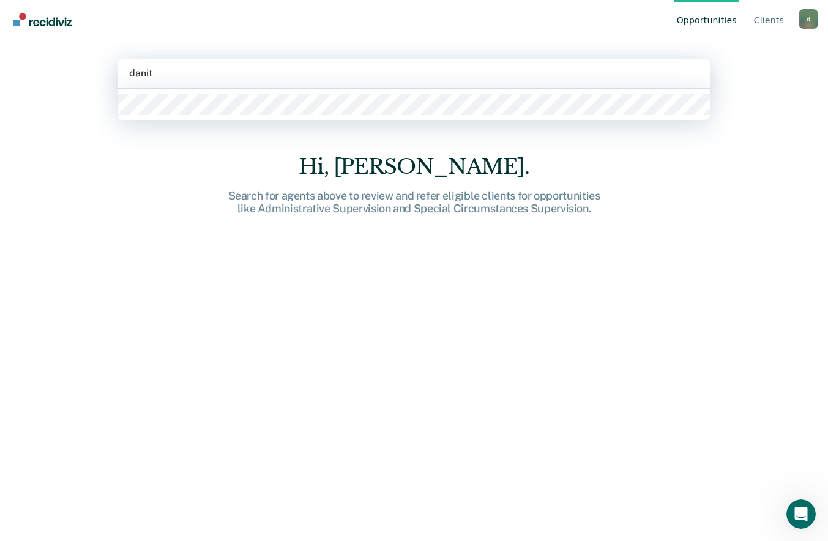
type input "[PERSON_NAME]"
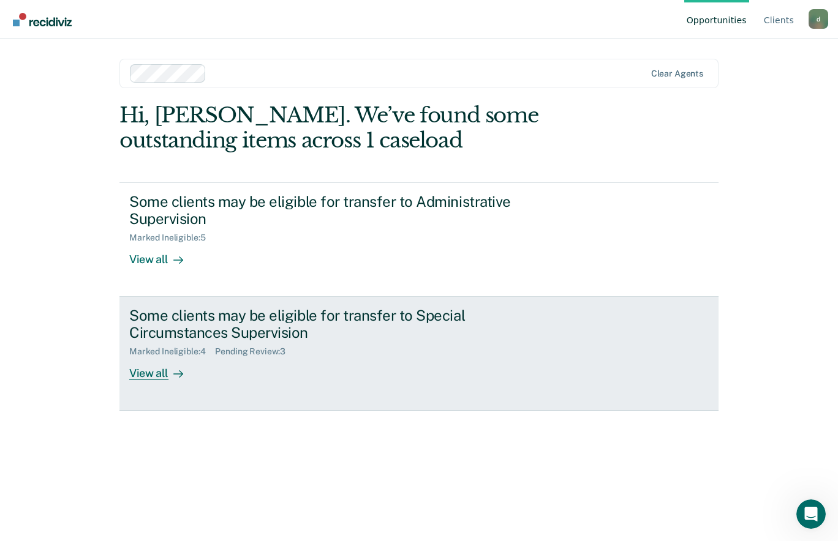
click at [168, 384] on link "Some clients may be eligible for transfer to Special Circumstances Supervision …" at bounding box center [418, 354] width 599 height 114
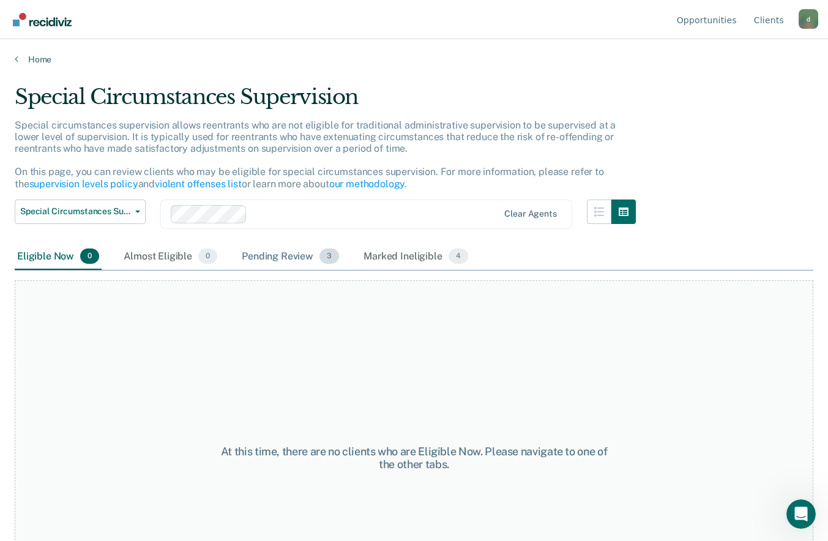
click at [328, 256] on span "3" at bounding box center [330, 257] width 20 height 16
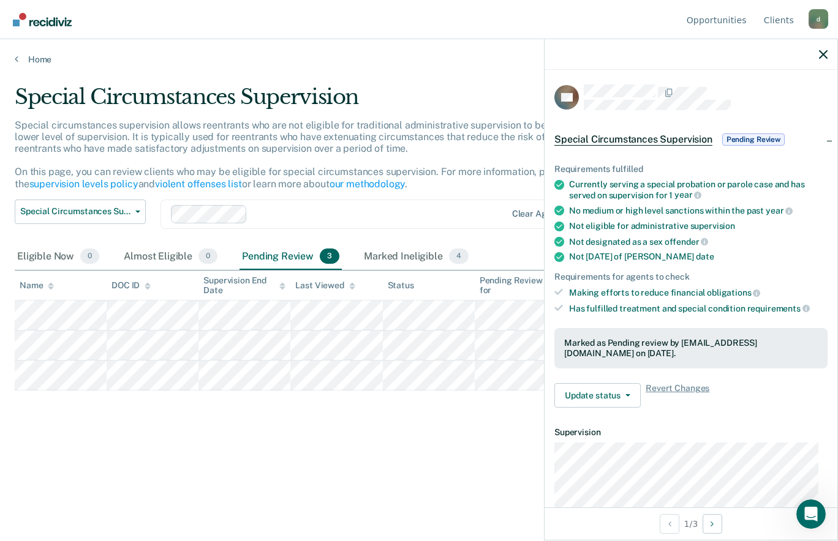
click at [762, 134] on span "Pending Review" at bounding box center [753, 139] width 62 height 12
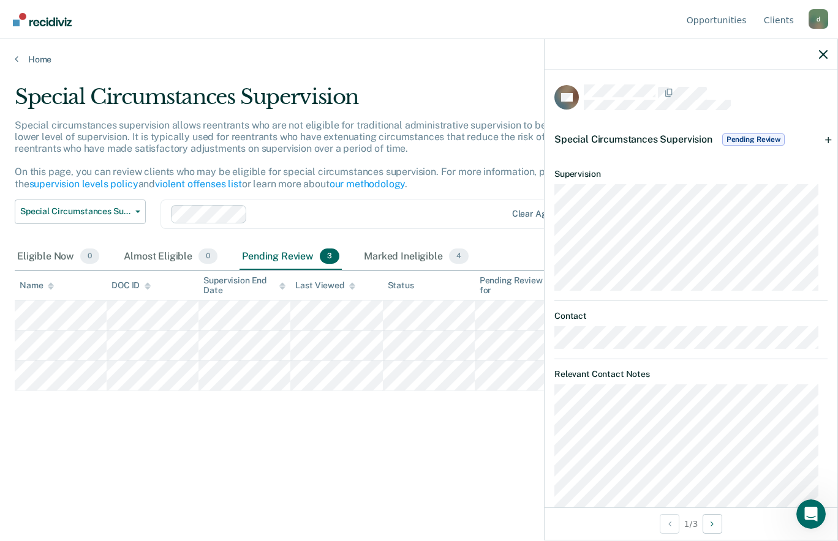
scroll to position [95, 0]
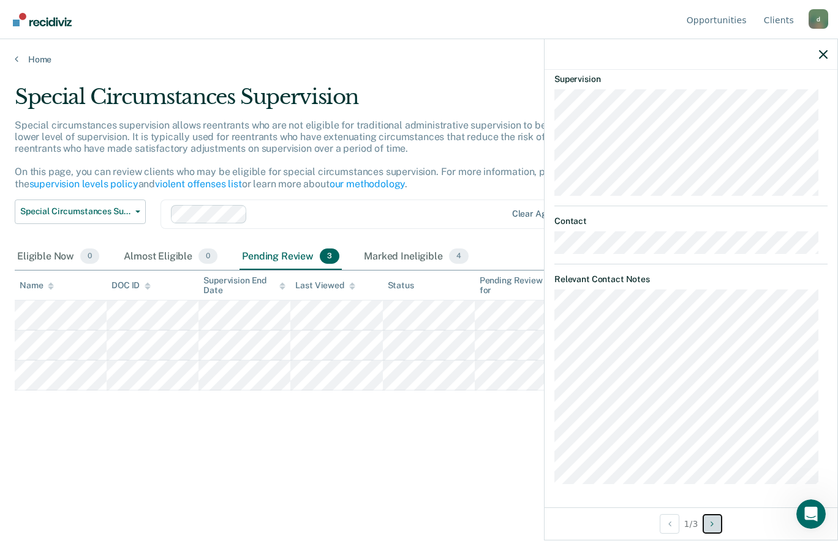
click at [718, 533] on button "Next Opportunity" at bounding box center [712, 524] width 20 height 20
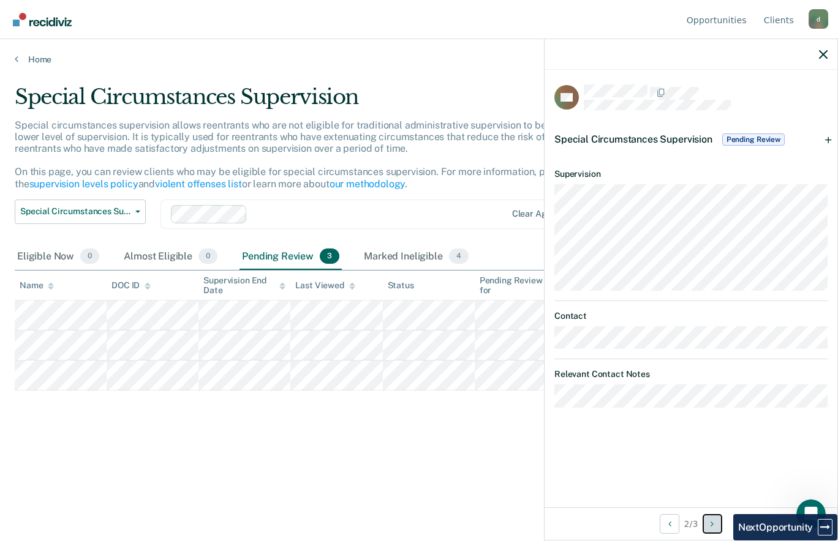
scroll to position [0, 0]
click at [713, 524] on icon "Next Opportunity" at bounding box center [711, 524] width 3 height 9
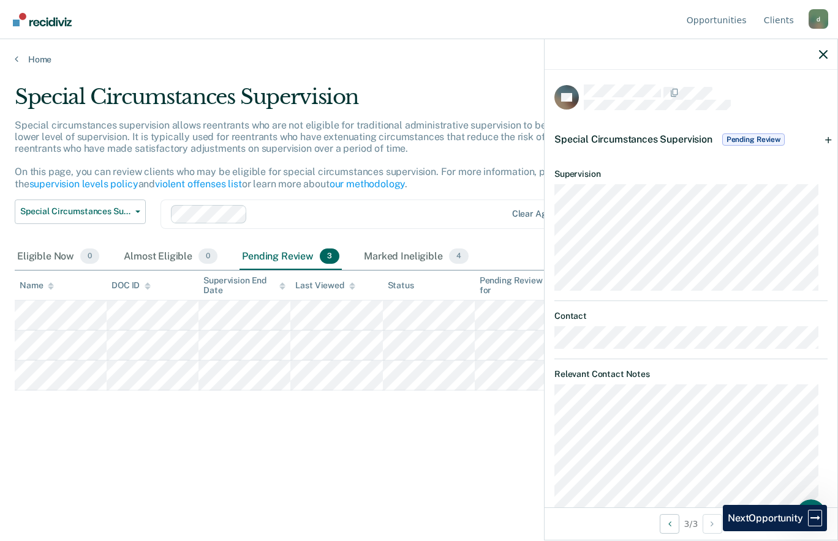
click at [761, 527] on div "3 / 3" at bounding box center [690, 524] width 293 height 32
click at [775, 138] on span "Pending Review" at bounding box center [753, 139] width 62 height 12
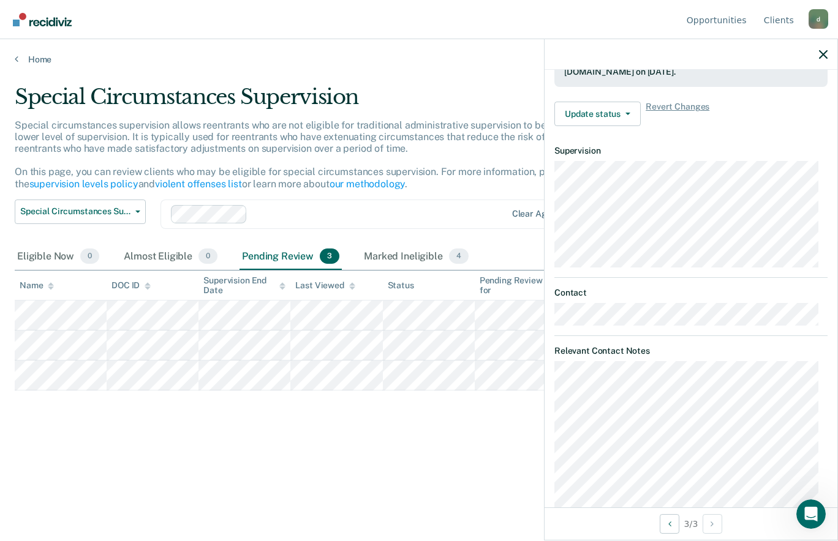
scroll to position [334, 0]
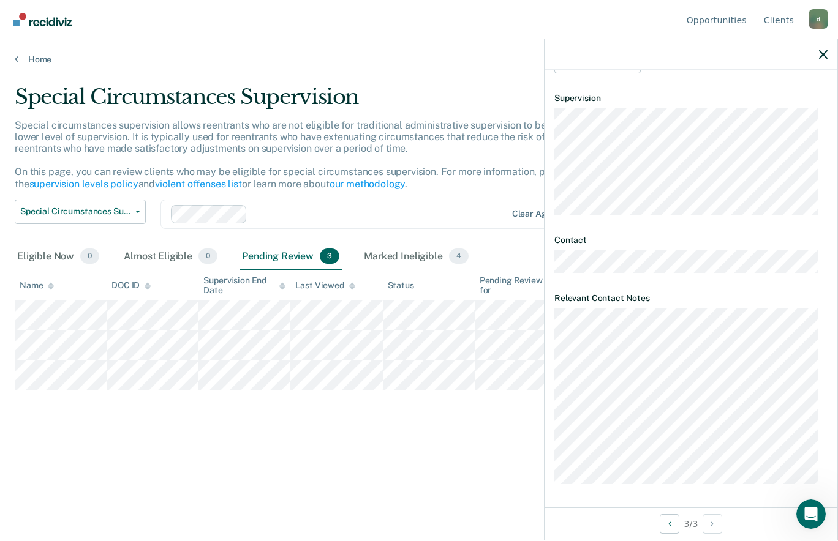
click at [482, 440] on div "Special Circumstances Supervision Special circumstances supervision allows reen…" at bounding box center [419, 266] width 808 height 365
click at [820, 54] on icon "button" at bounding box center [823, 54] width 9 height 9
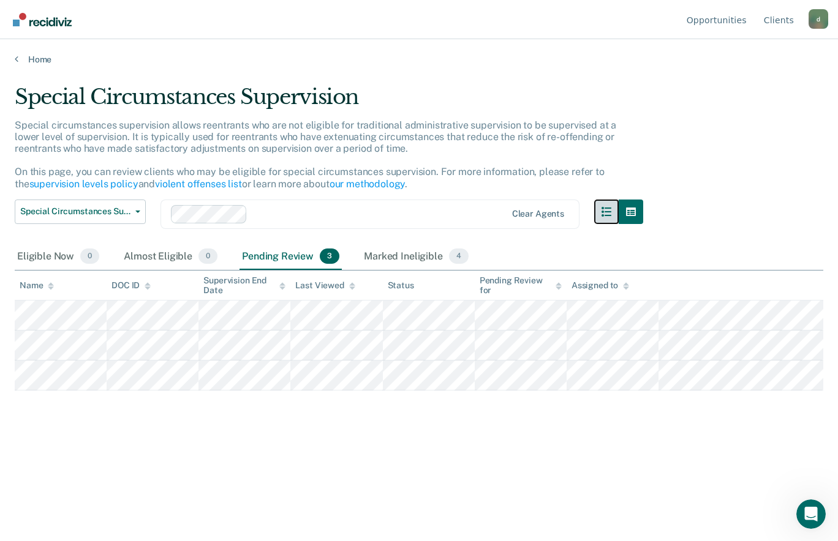
click at [610, 209] on icon "button" at bounding box center [606, 212] width 10 height 10
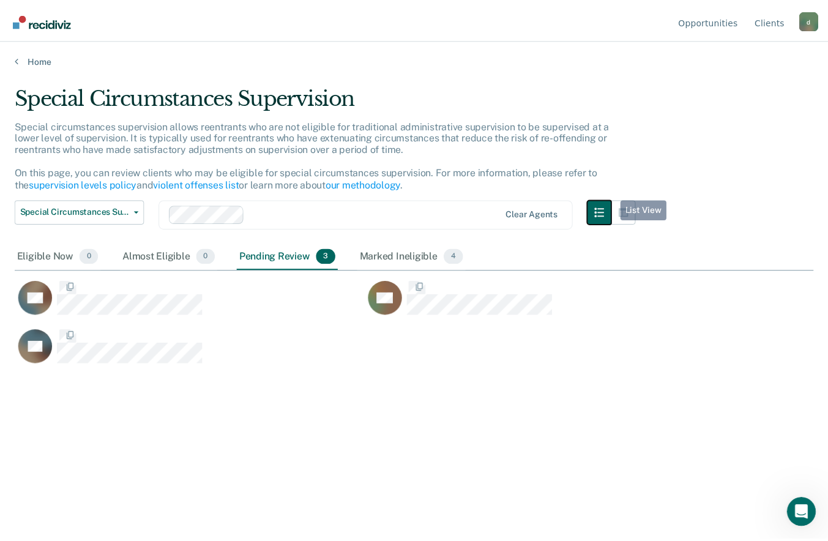
scroll to position [356, 799]
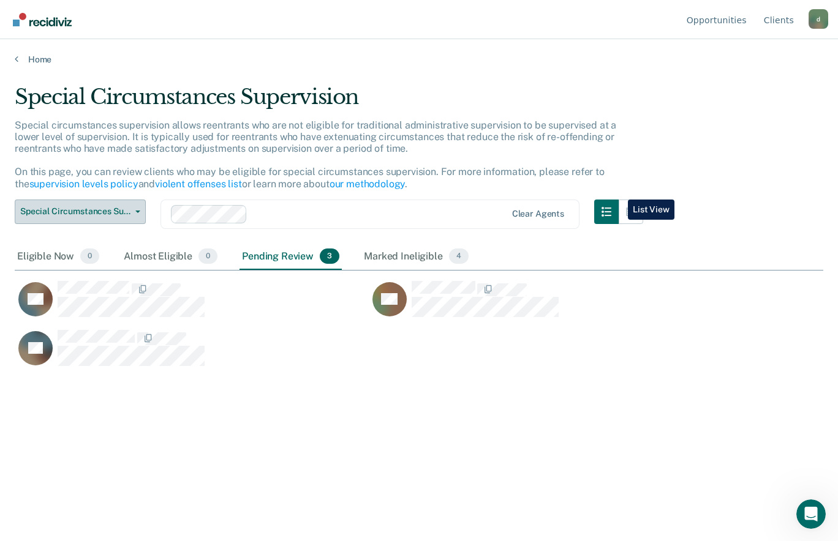
click at [108, 209] on span "Special Circumstances Supervision" at bounding box center [75, 211] width 110 height 10
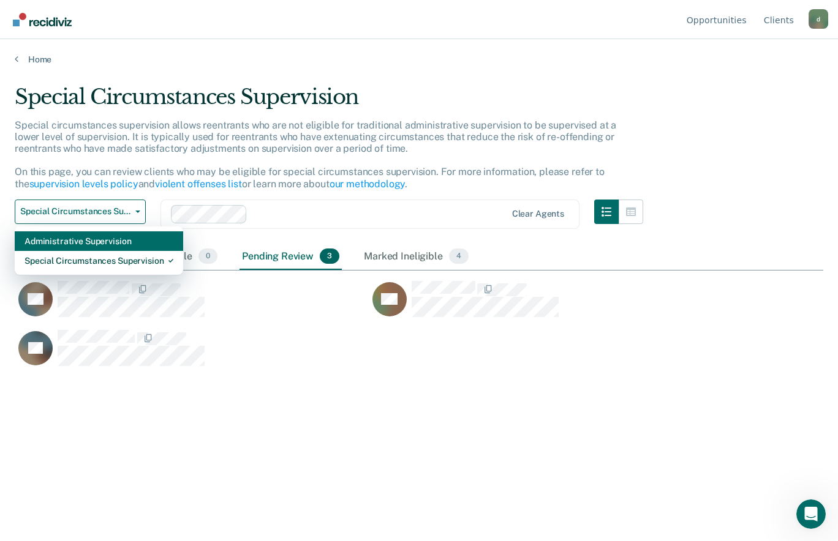
click at [139, 242] on div "Administrative Supervision" at bounding box center [98, 241] width 149 height 20
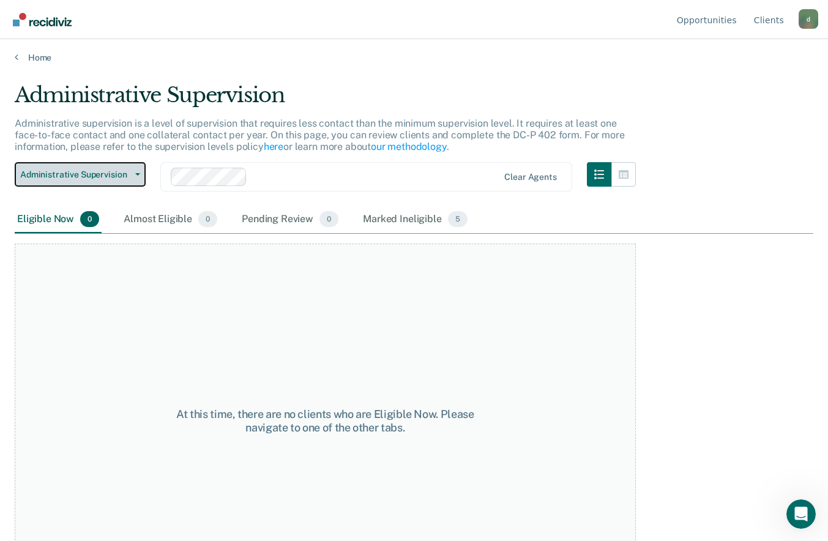
scroll to position [1, 0]
click at [456, 219] on span "5" at bounding box center [458, 220] width 20 height 16
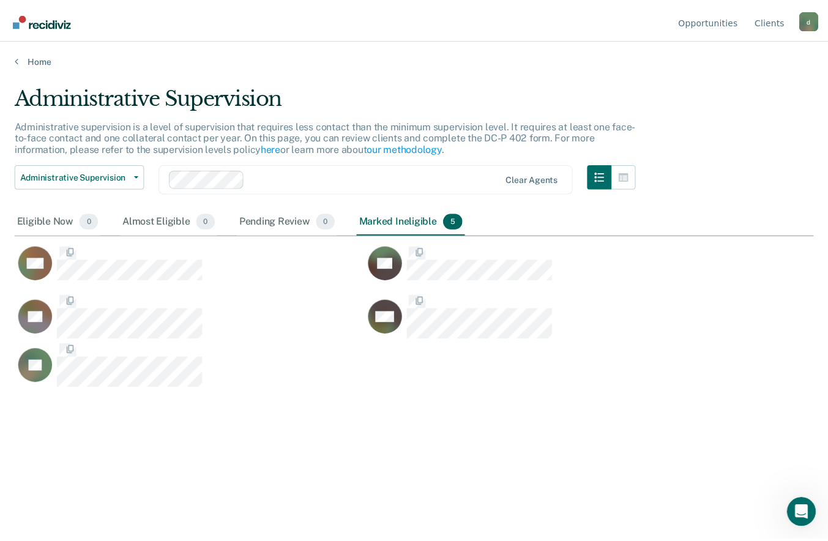
scroll to position [356, 799]
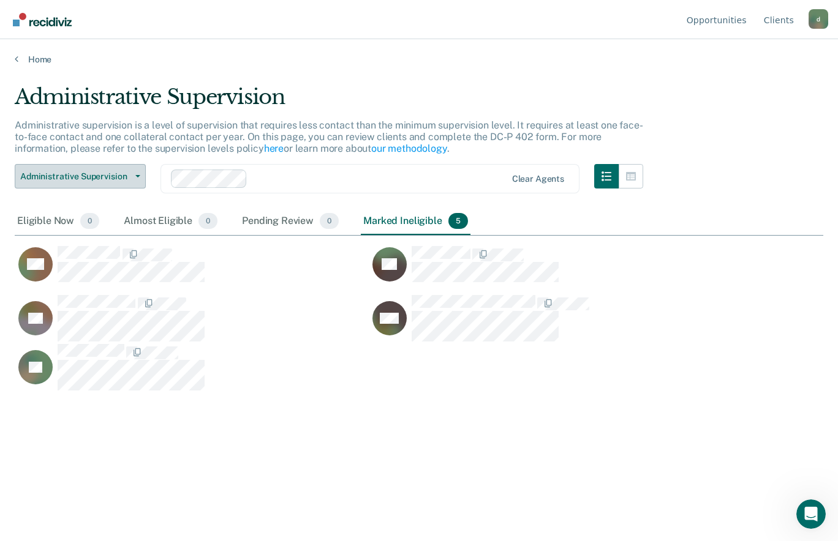
click at [135, 176] on icon "button" at bounding box center [137, 176] width 5 height 2
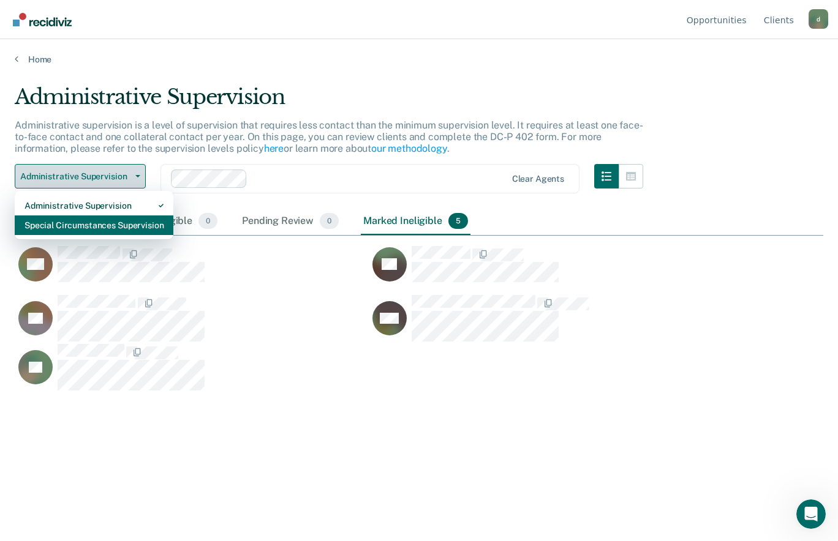
click at [147, 220] on div "Special Circumstances Supervision" at bounding box center [93, 226] width 139 height 20
